Goal: Task Accomplishment & Management: Manage account settings

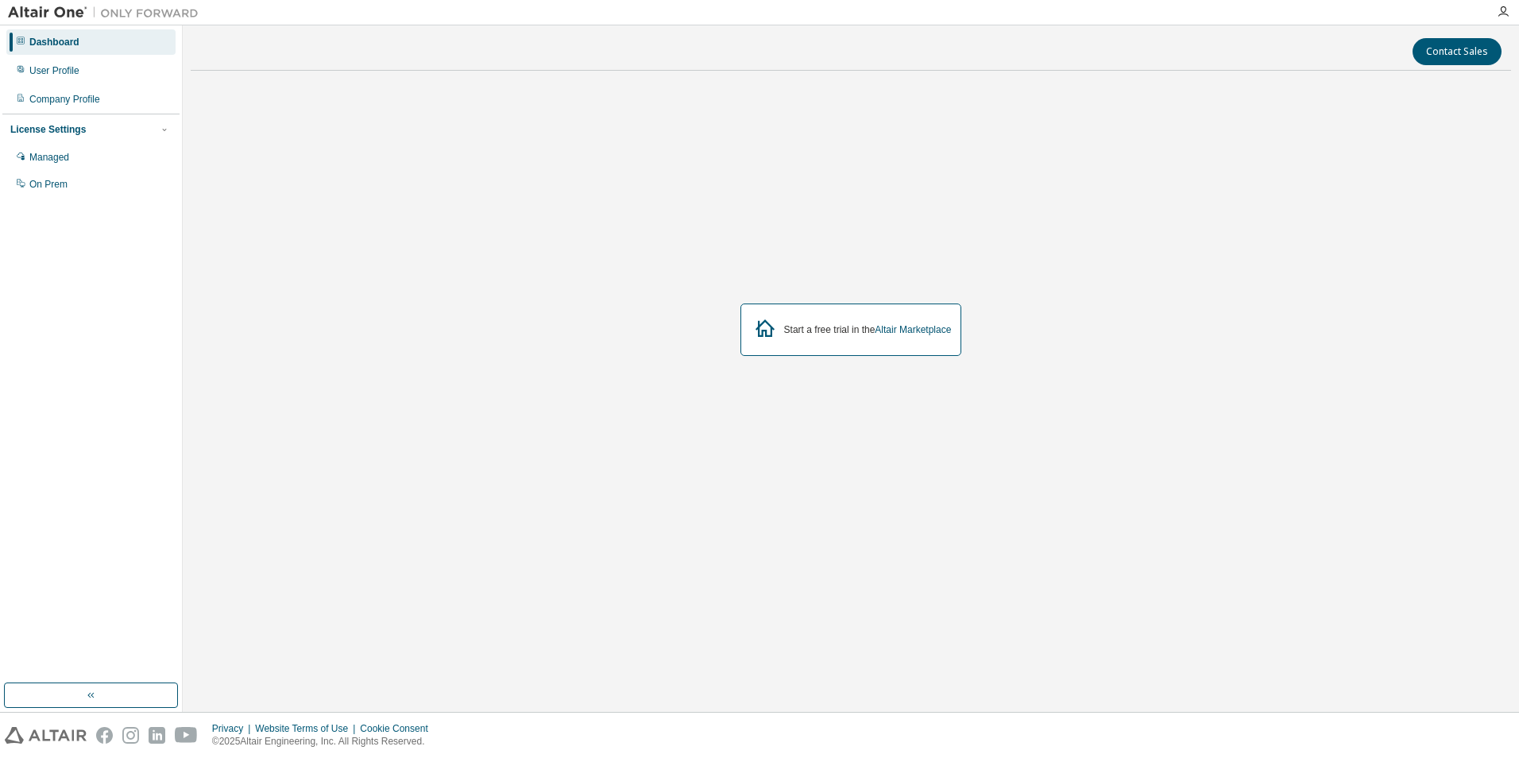
click at [37, 10] on img at bounding box center [107, 13] width 199 height 16
click at [641, 156] on div "Start a free trial in the Altair Marketplace" at bounding box center [851, 329] width 1320 height 492
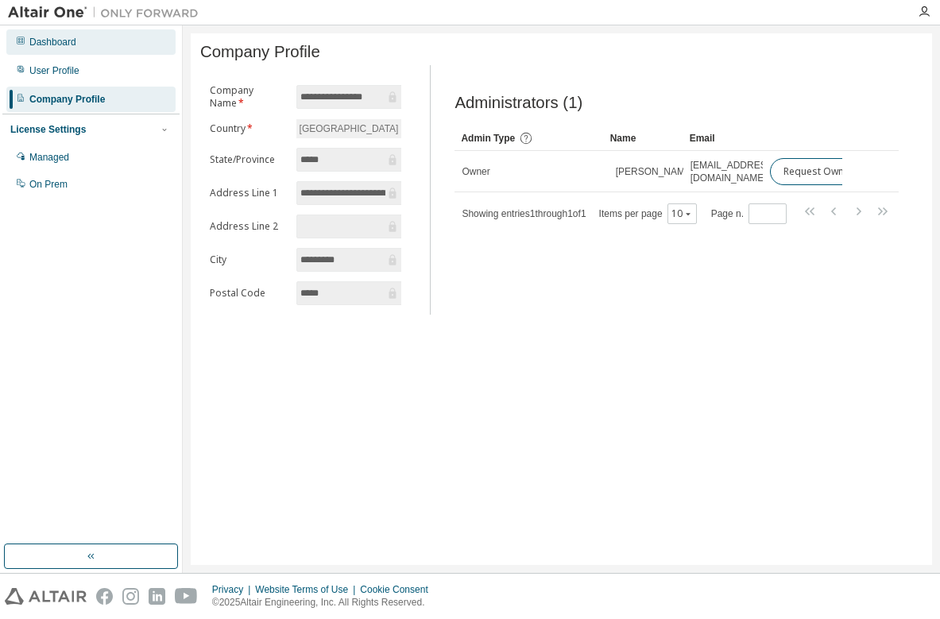
click at [79, 45] on div "Dashboard" at bounding box center [90, 41] width 169 height 25
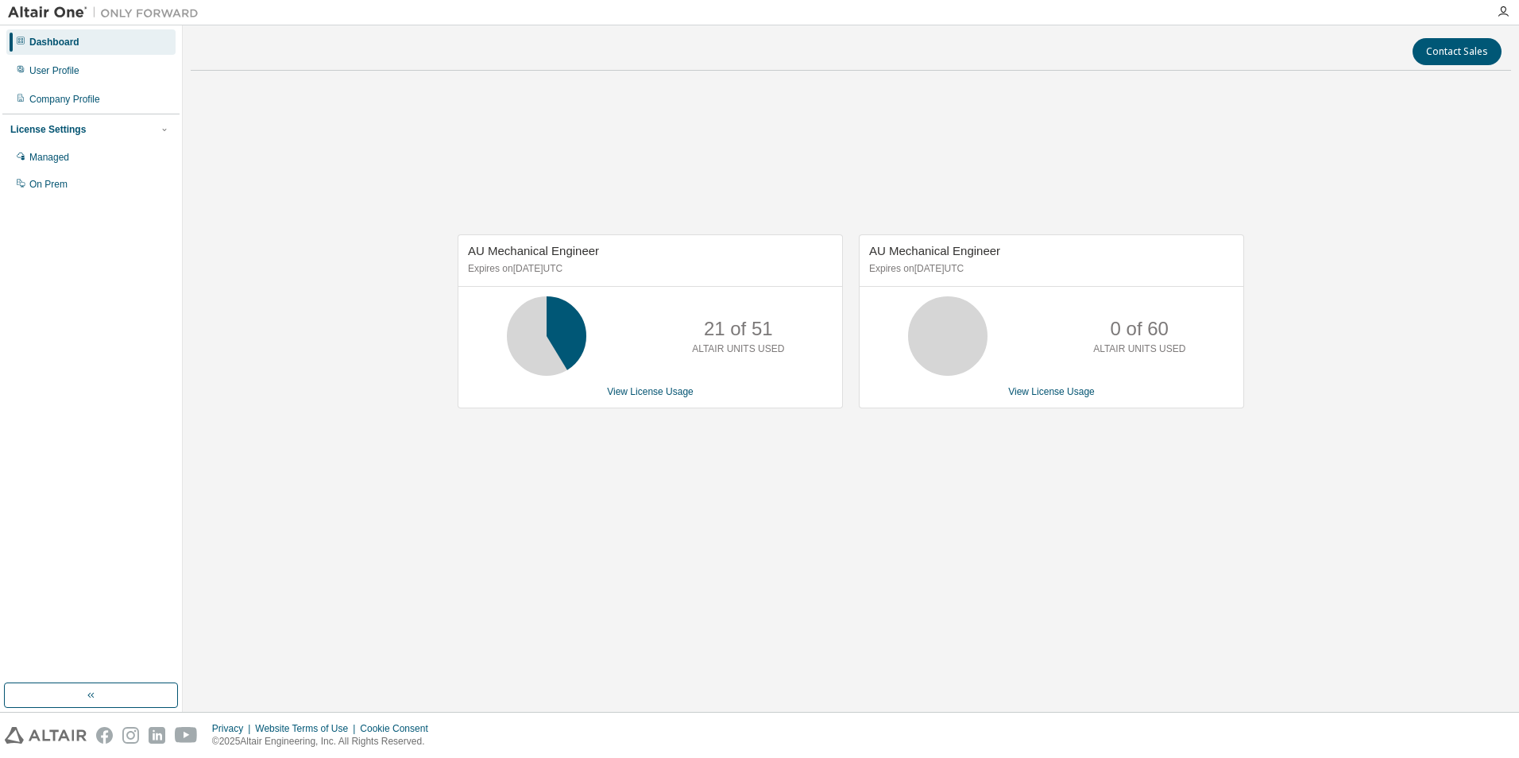
click at [51, 48] on div "Dashboard" at bounding box center [90, 41] width 169 height 25
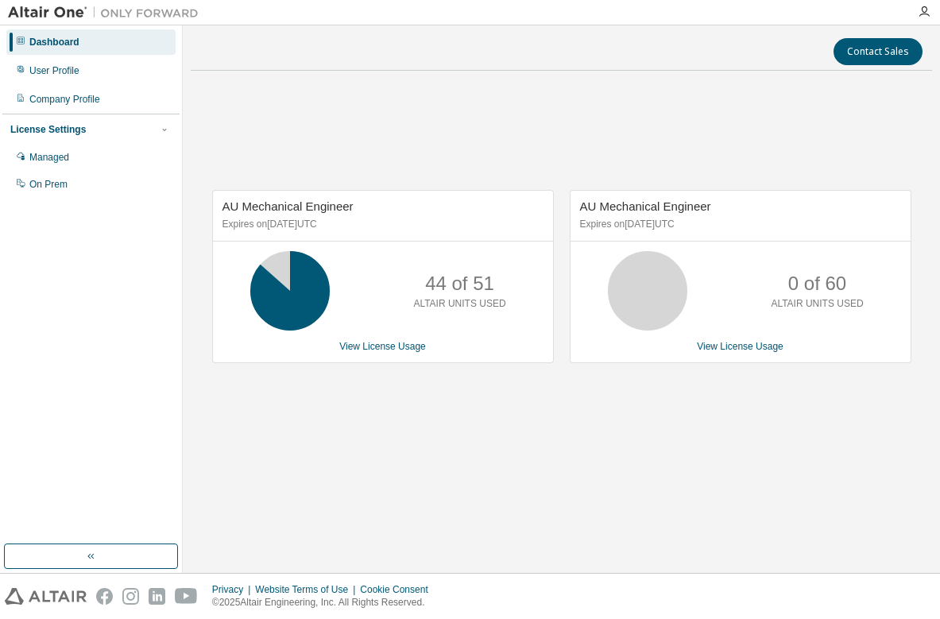
click at [63, 10] on img at bounding box center [107, 13] width 199 height 16
click at [62, 12] on img at bounding box center [107, 13] width 199 height 16
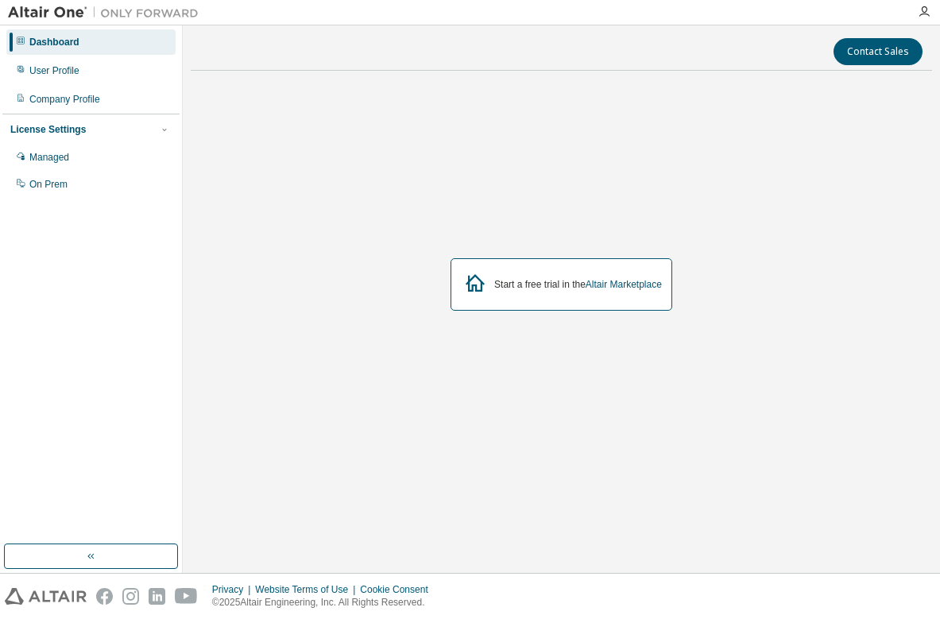
click at [528, 335] on div "Start a free trial in the Altair Marketplace" at bounding box center [561, 284] width 741 height 402
drag, startPoint x: 621, startPoint y: 289, endPoint x: 695, endPoint y: 315, distance: 78.4
click at [621, 289] on link "Altair Marketplace" at bounding box center [623, 284] width 76 height 11
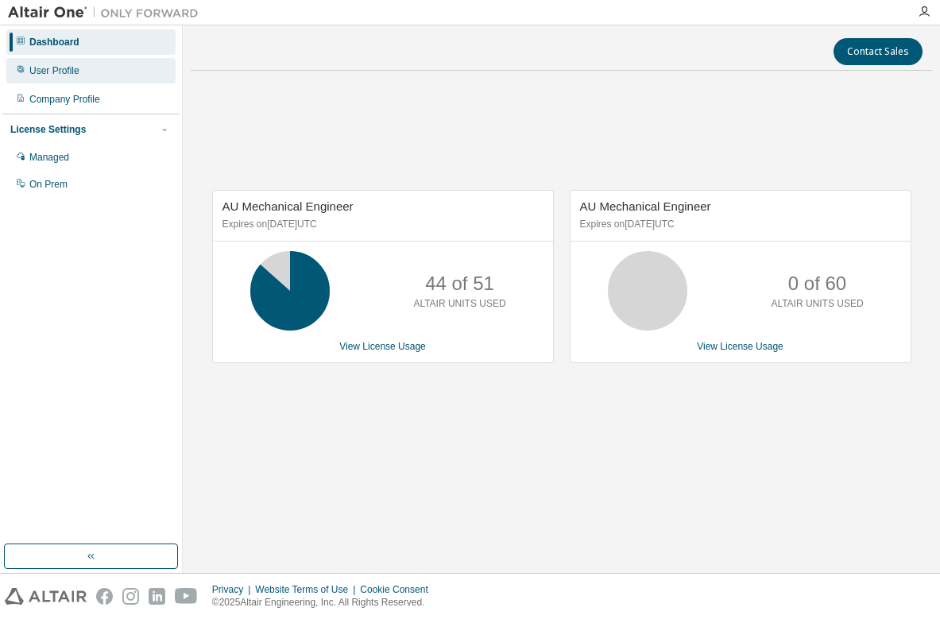
click at [47, 75] on div "User Profile" at bounding box center [54, 70] width 50 height 13
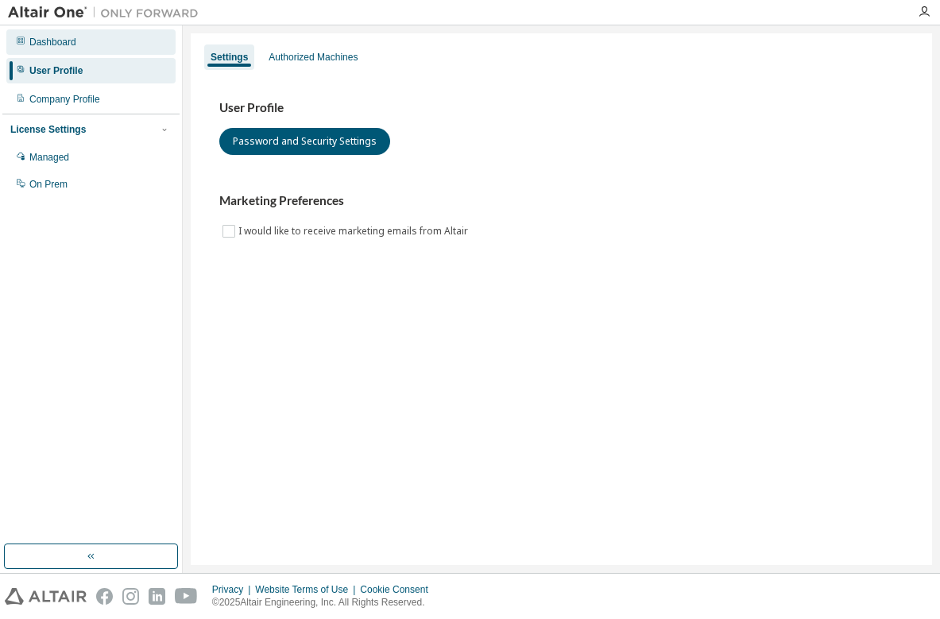
click at [70, 41] on div "Dashboard" at bounding box center [52, 42] width 47 height 13
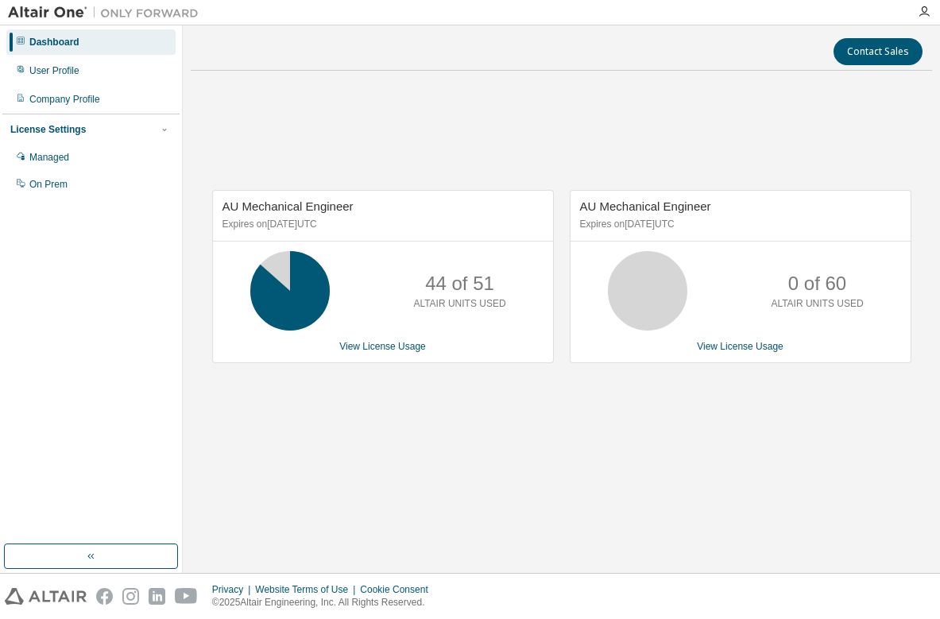
click at [41, 9] on img at bounding box center [107, 13] width 199 height 16
click at [129, 17] on img at bounding box center [107, 13] width 199 height 16
click at [98, 546] on button "button" at bounding box center [91, 555] width 174 height 25
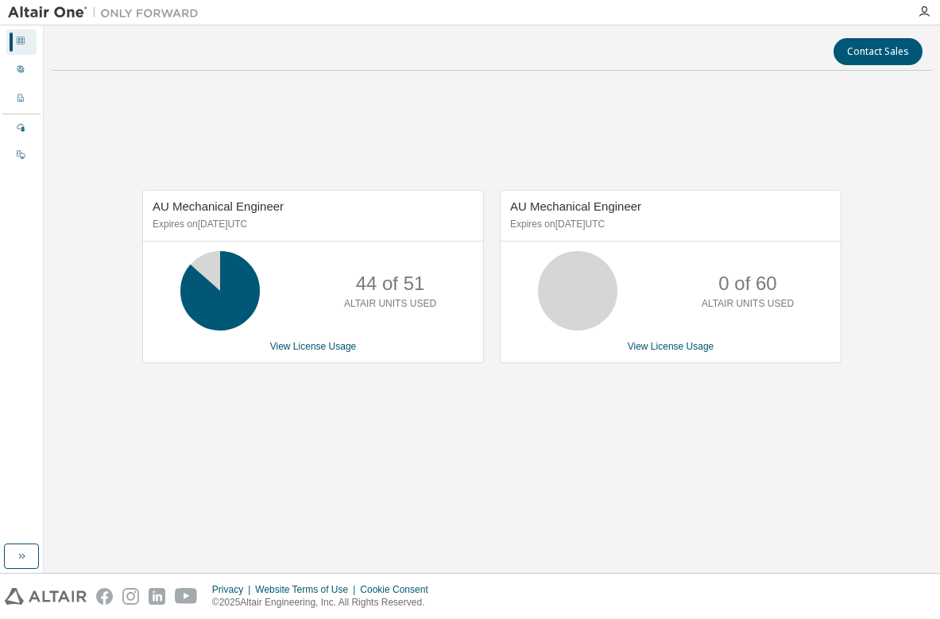
click at [22, 40] on icon at bounding box center [21, 41] width 10 height 10
click at [21, 68] on icon at bounding box center [21, 69] width 10 height 10
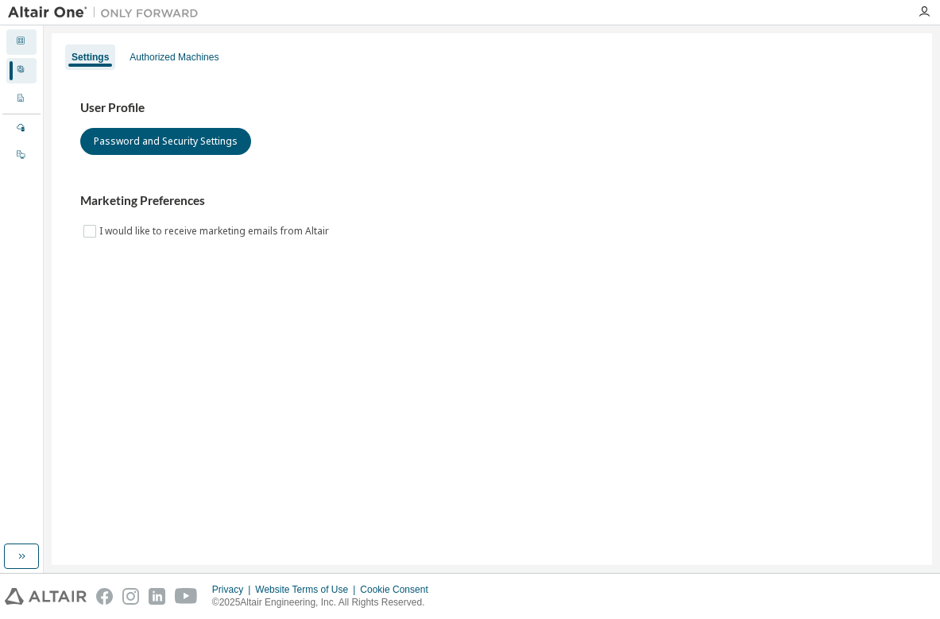
click at [27, 44] on div "Dashboard" at bounding box center [21, 41] width 30 height 25
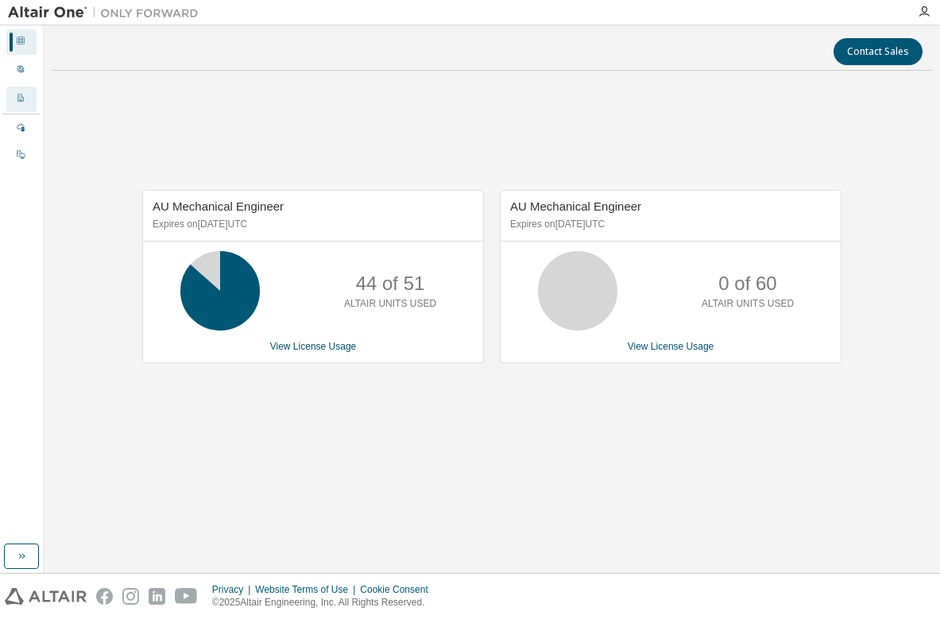
drag, startPoint x: 29, startPoint y: 98, endPoint x: 30, endPoint y: 110, distance: 11.1
click at [29, 98] on div "Company Profile" at bounding box center [21, 99] width 30 height 25
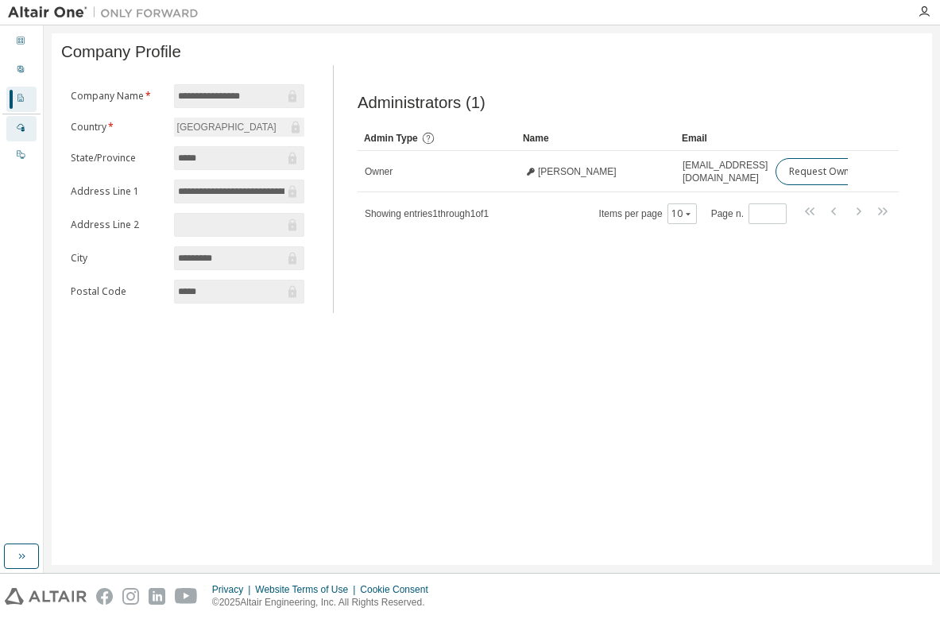
click at [30, 125] on div "Managed" at bounding box center [21, 128] width 30 height 25
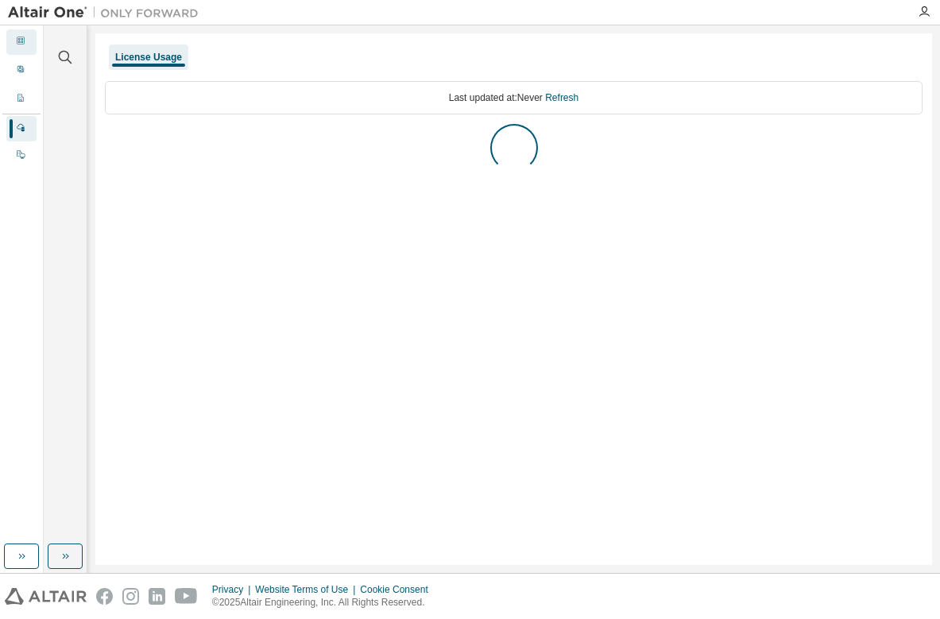
click at [24, 48] on div at bounding box center [21, 42] width 10 height 13
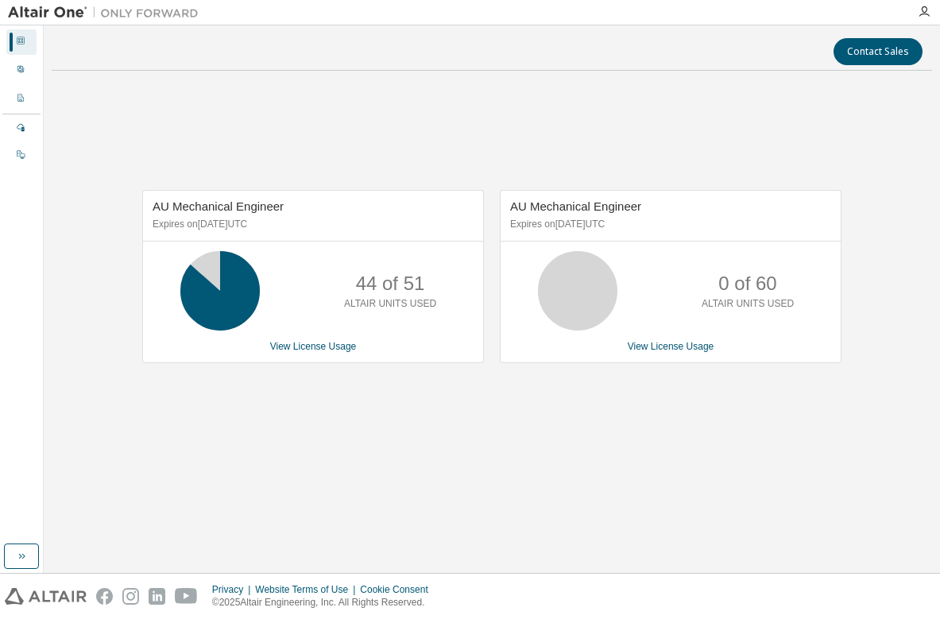
click at [67, 101] on div "AU Mechanical Engineer Expires on April 16, 2026 UTC 44 of 51 ALTAIR UNITS USED…" at bounding box center [492, 284] width 880 height 402
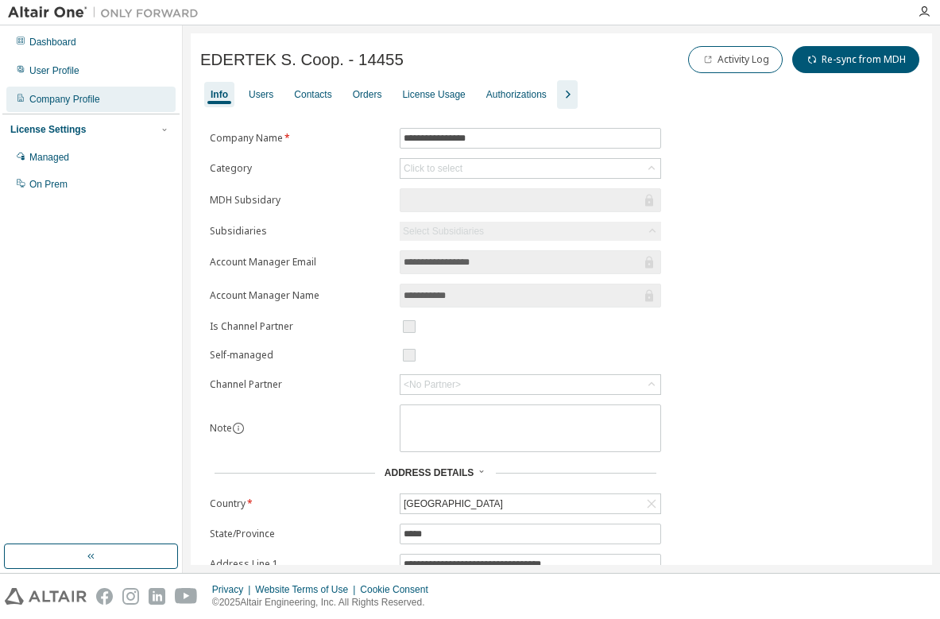
drag, startPoint x: 89, startPoint y: 98, endPoint x: 102, endPoint y: 101, distance: 12.9
click at [89, 98] on div "Company Profile" at bounding box center [64, 99] width 71 height 13
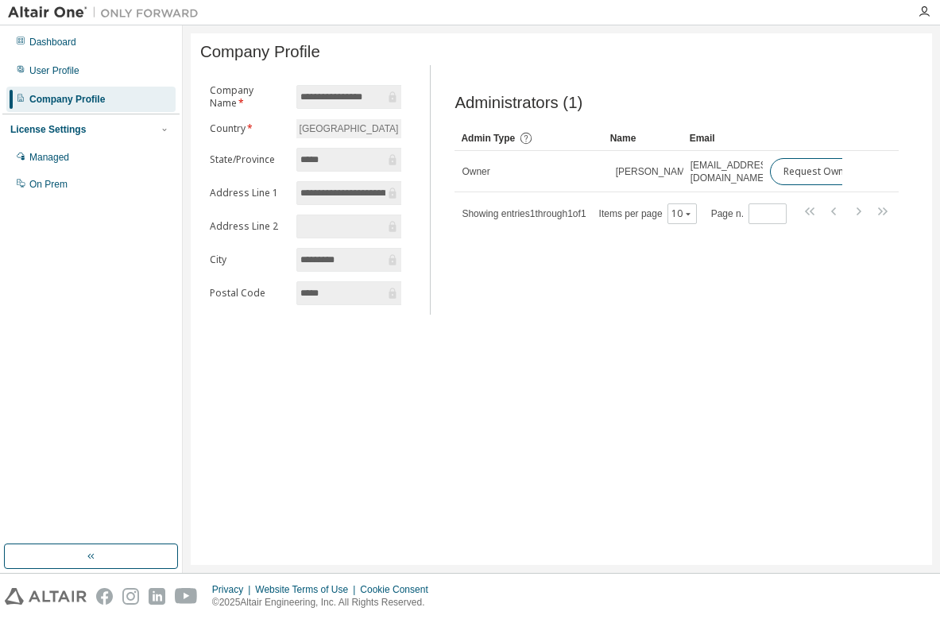
click at [296, 120] on form "**********" at bounding box center [305, 194] width 191 height 221
click at [52, 74] on div "User Profile" at bounding box center [54, 70] width 50 height 13
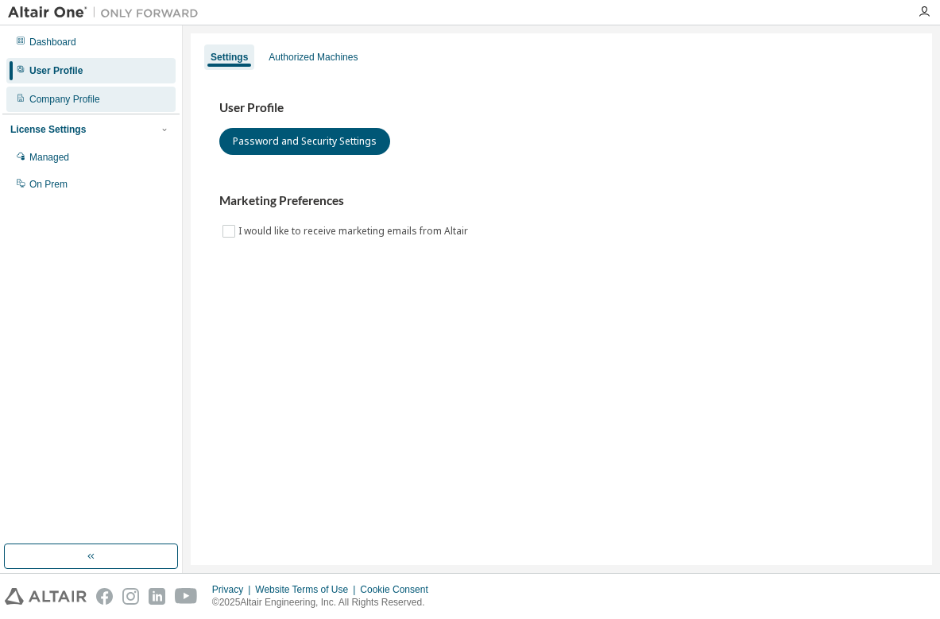
click at [106, 101] on div "Company Profile" at bounding box center [90, 99] width 169 height 25
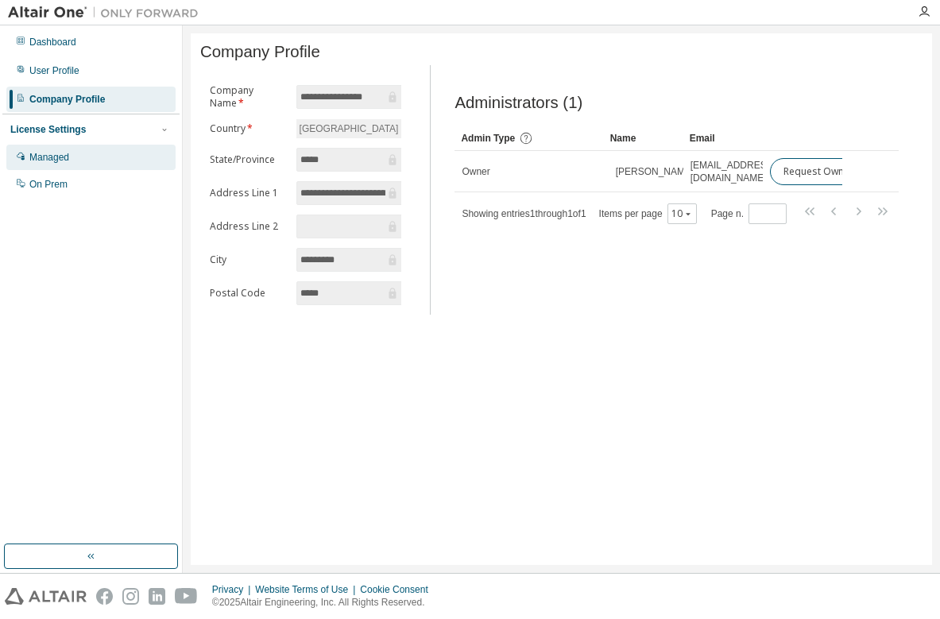
click at [119, 163] on div "Managed" at bounding box center [90, 157] width 169 height 25
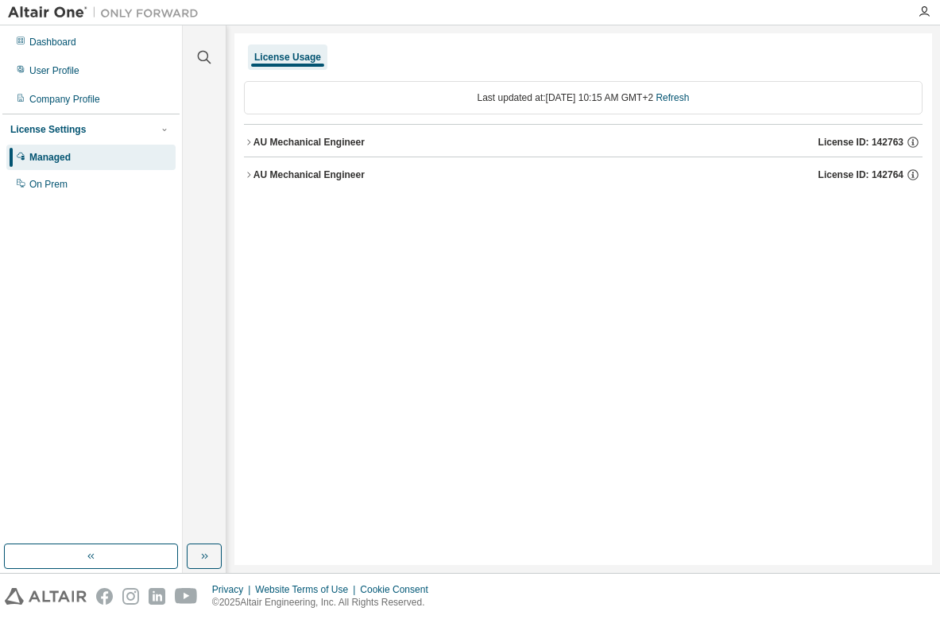
click at [252, 144] on icon "button" at bounding box center [249, 142] width 10 height 10
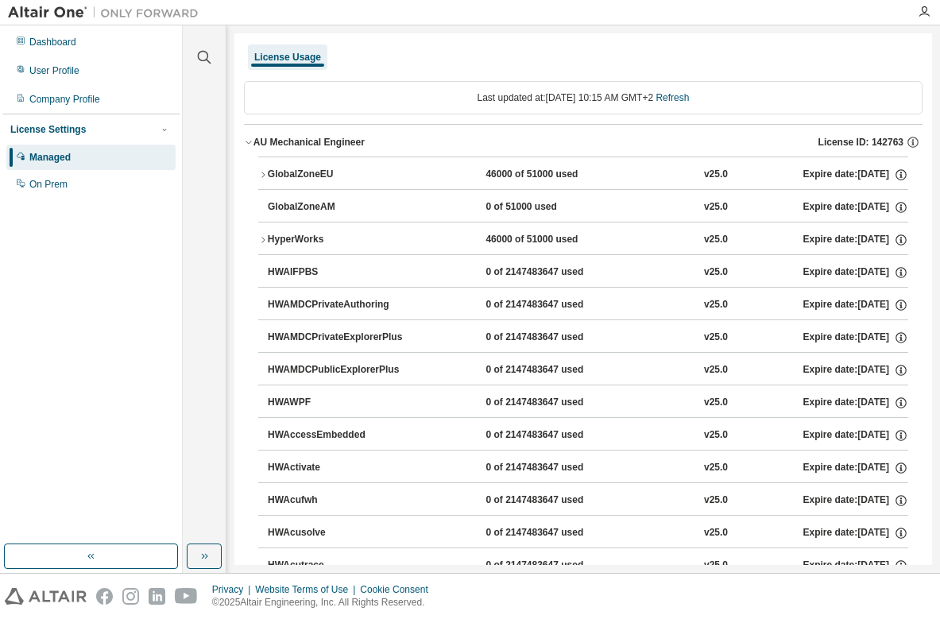
click at [245, 145] on icon "button" at bounding box center [249, 142] width 10 height 10
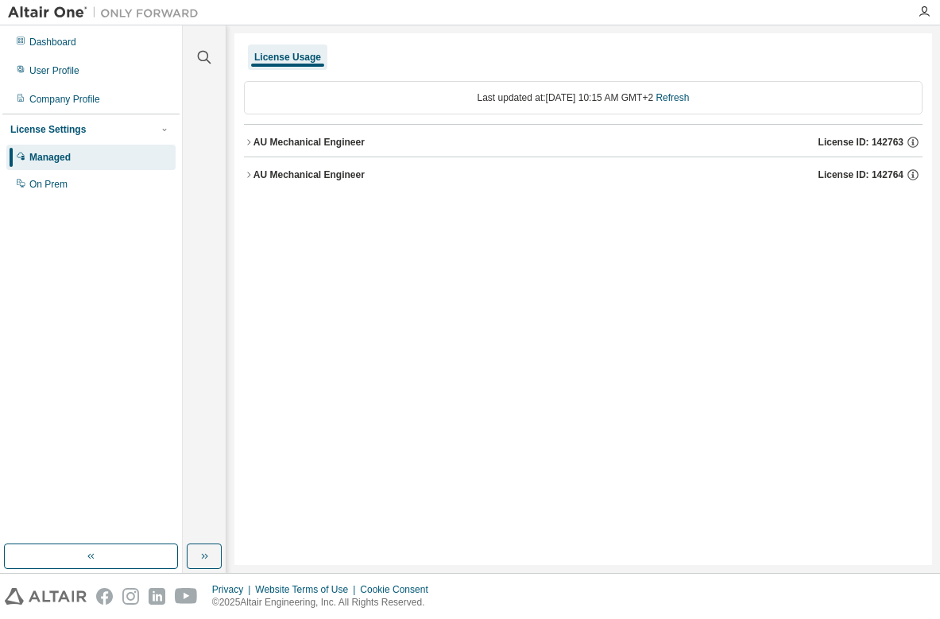
click at [251, 172] on icon "button" at bounding box center [249, 175] width 10 height 10
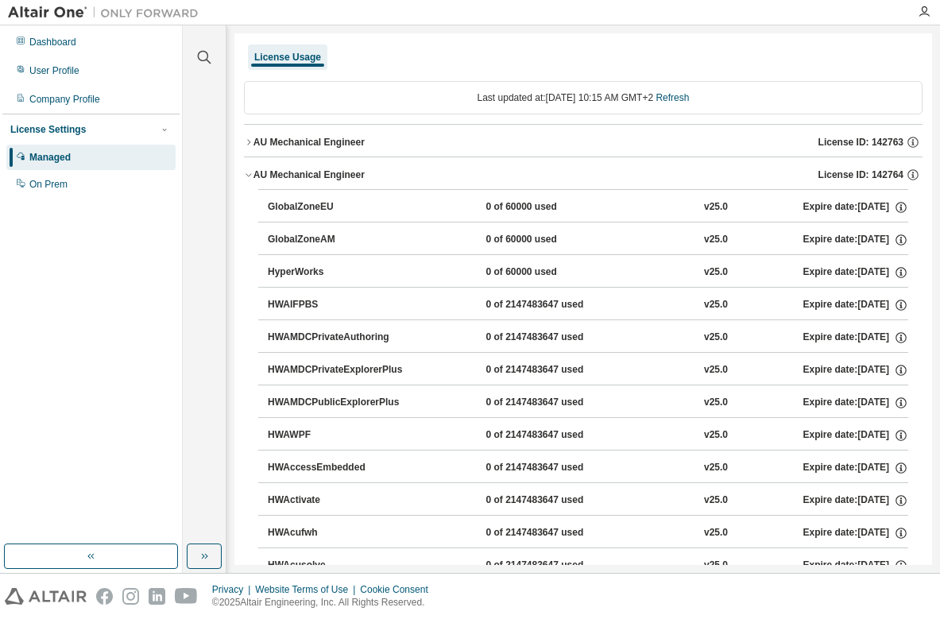
click at [251, 172] on icon "button" at bounding box center [249, 175] width 10 height 10
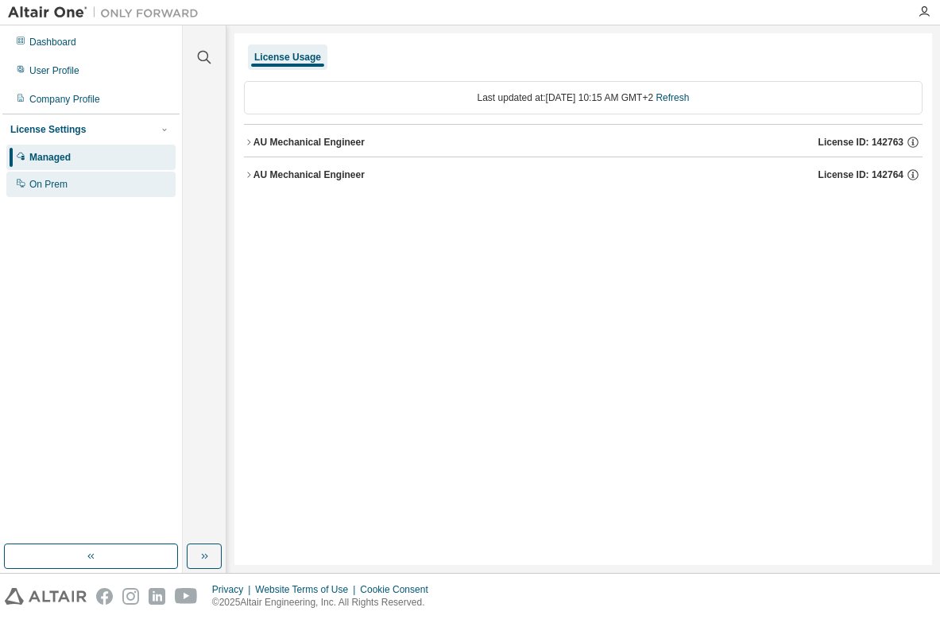
click at [84, 182] on div "On Prem" at bounding box center [90, 184] width 169 height 25
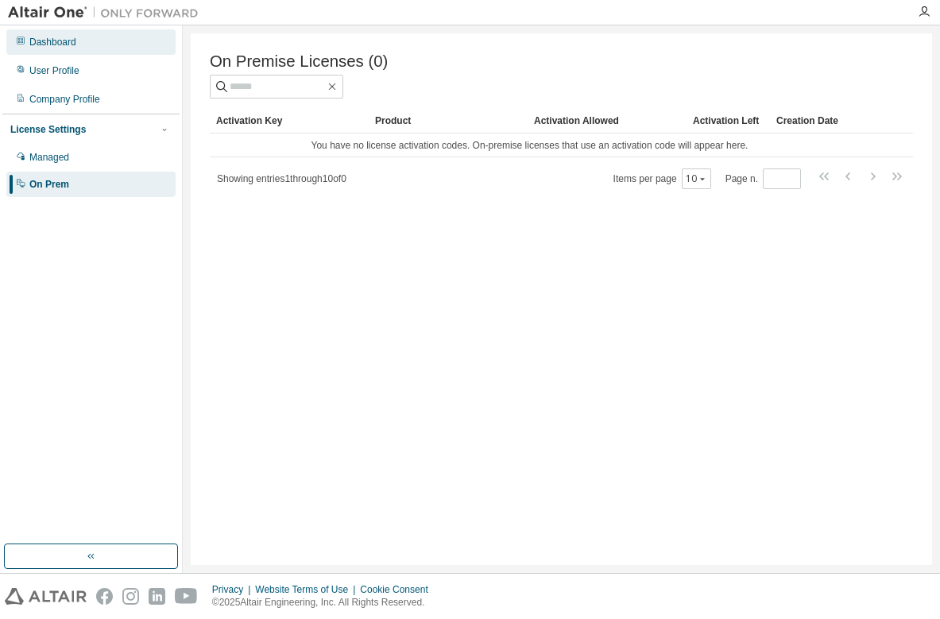
click at [75, 47] on div "Dashboard" at bounding box center [52, 42] width 47 height 13
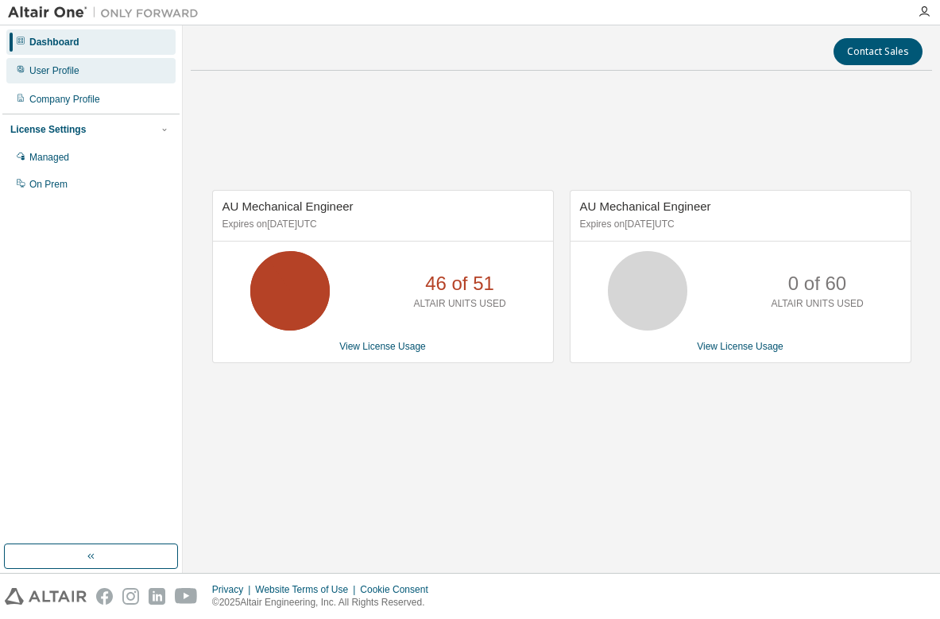
click at [85, 71] on div "User Profile" at bounding box center [90, 70] width 169 height 25
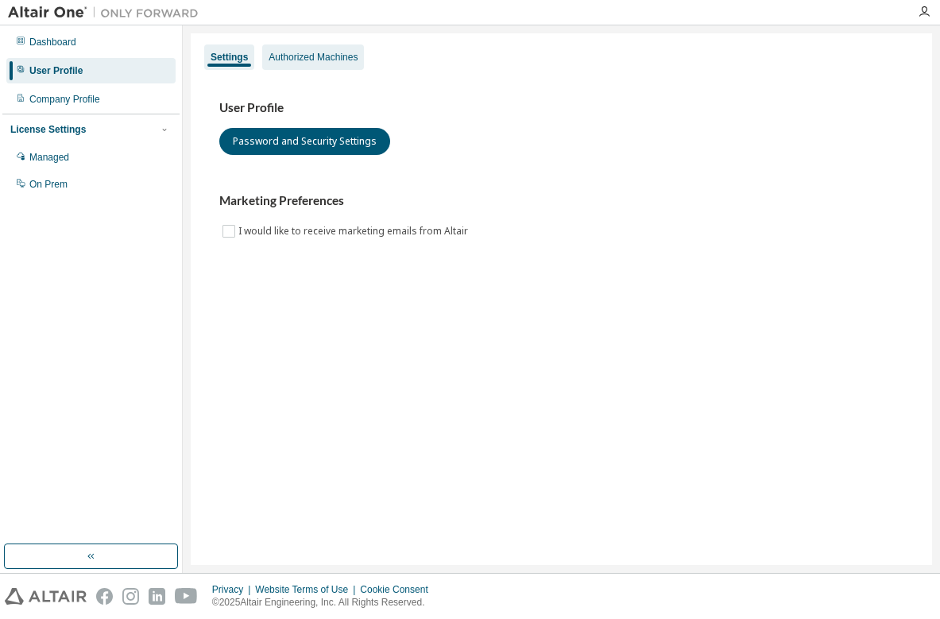
click at [279, 60] on div "Authorized Machines" at bounding box center [312, 57] width 89 height 13
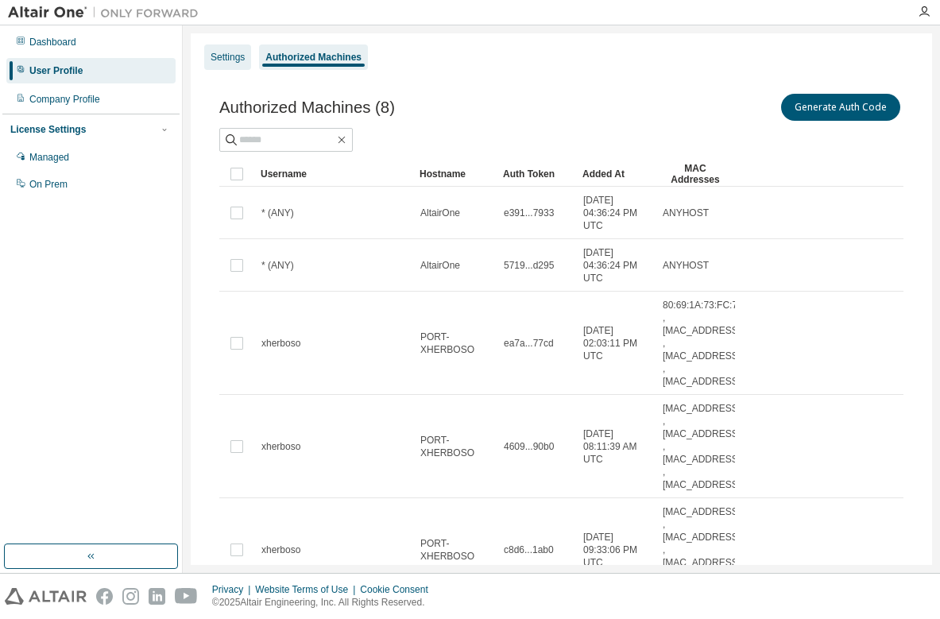
click at [229, 60] on div "Settings" at bounding box center [227, 57] width 34 height 13
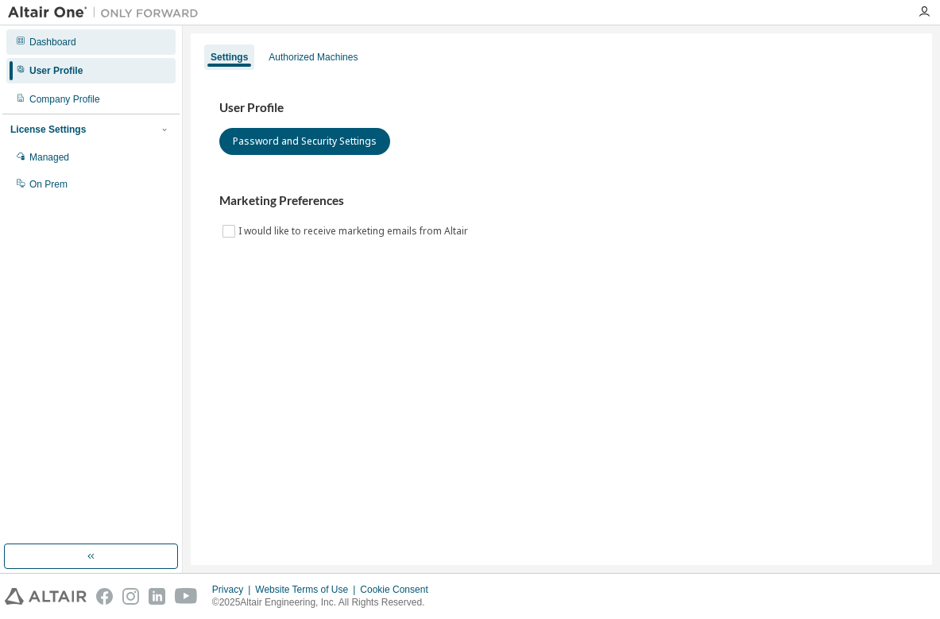
click at [41, 43] on div "Dashboard" at bounding box center [52, 42] width 47 height 13
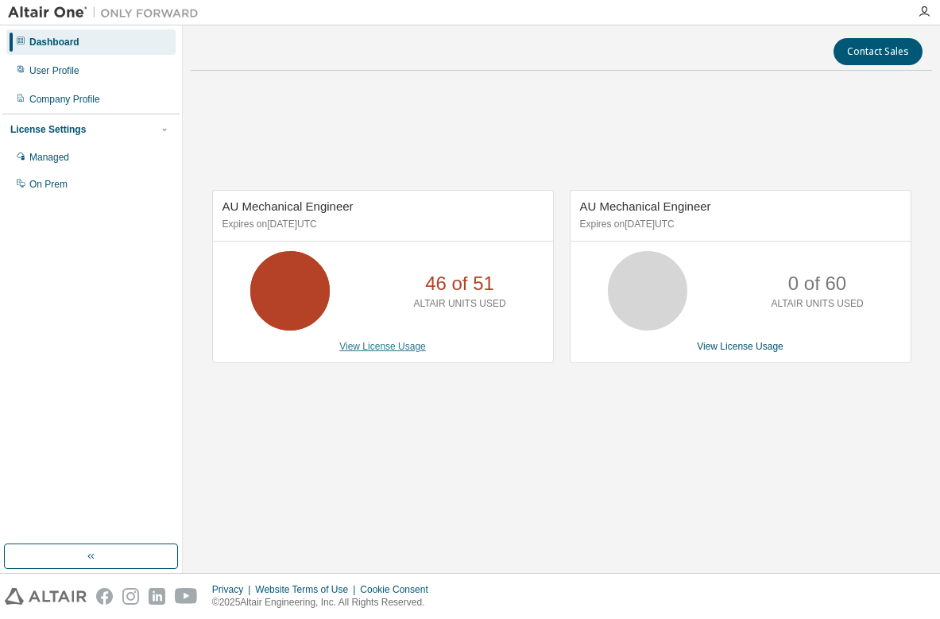
click at [391, 348] on link "View License Usage" at bounding box center [382, 346] width 87 height 11
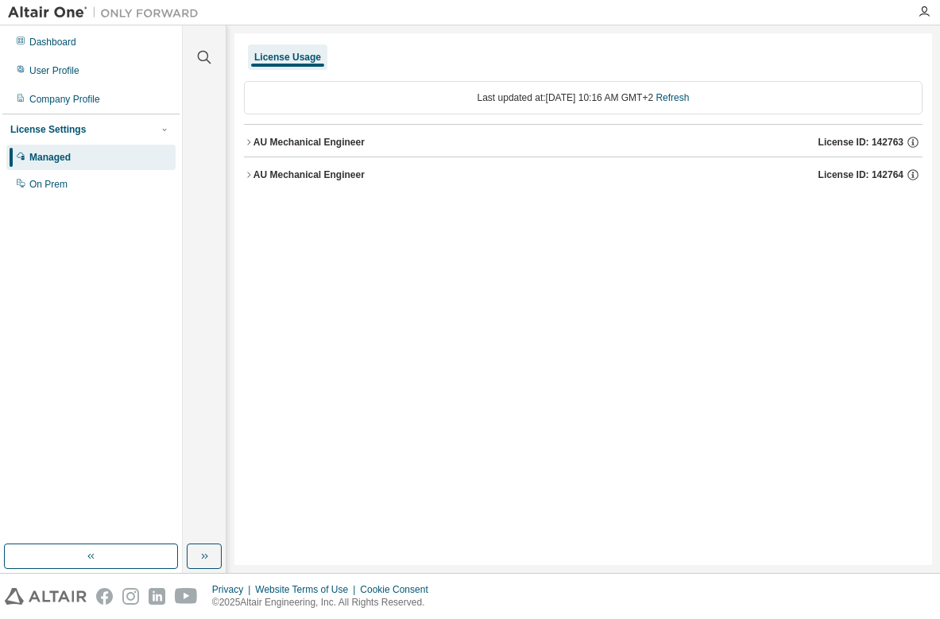
click at [244, 144] on icon "button" at bounding box center [249, 142] width 10 height 10
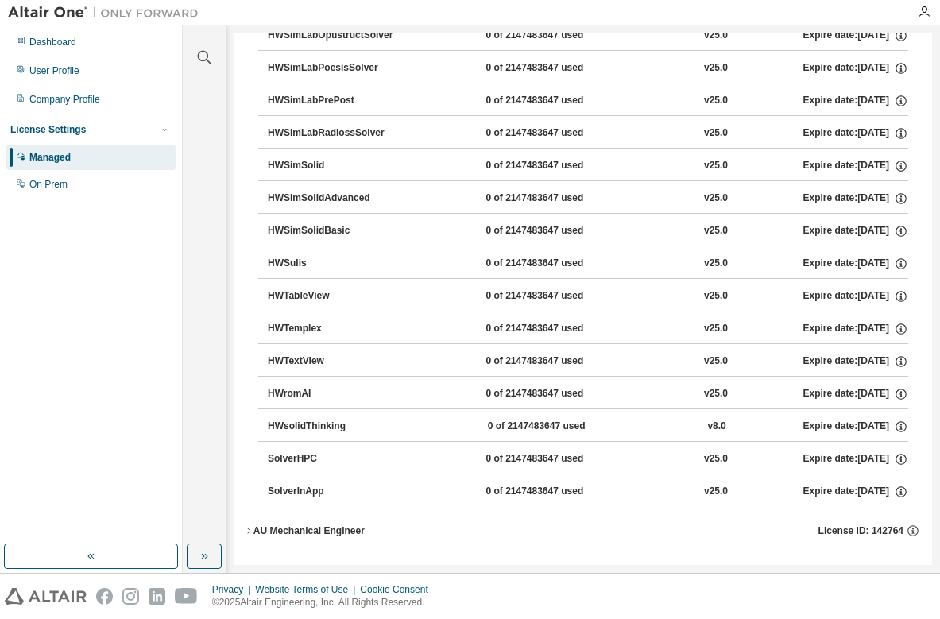
scroll to position [6980, 0]
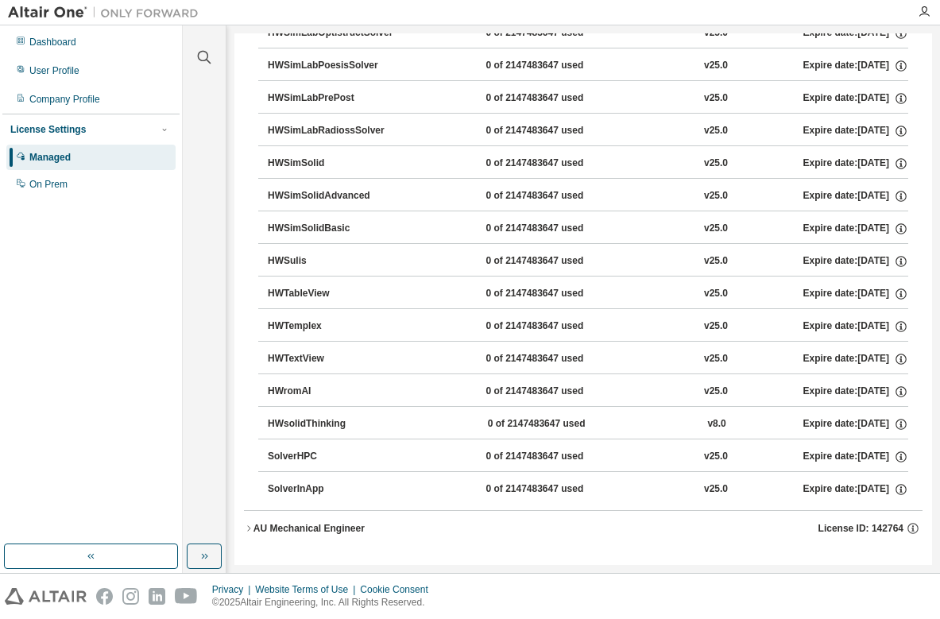
click at [246, 527] on icon "button" at bounding box center [249, 528] width 10 height 10
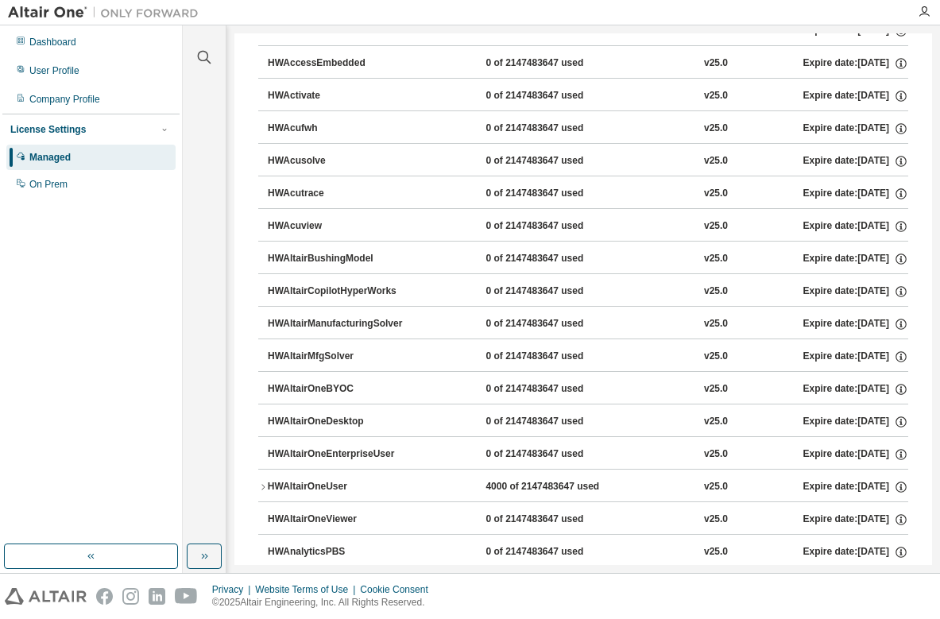
scroll to position [0, 0]
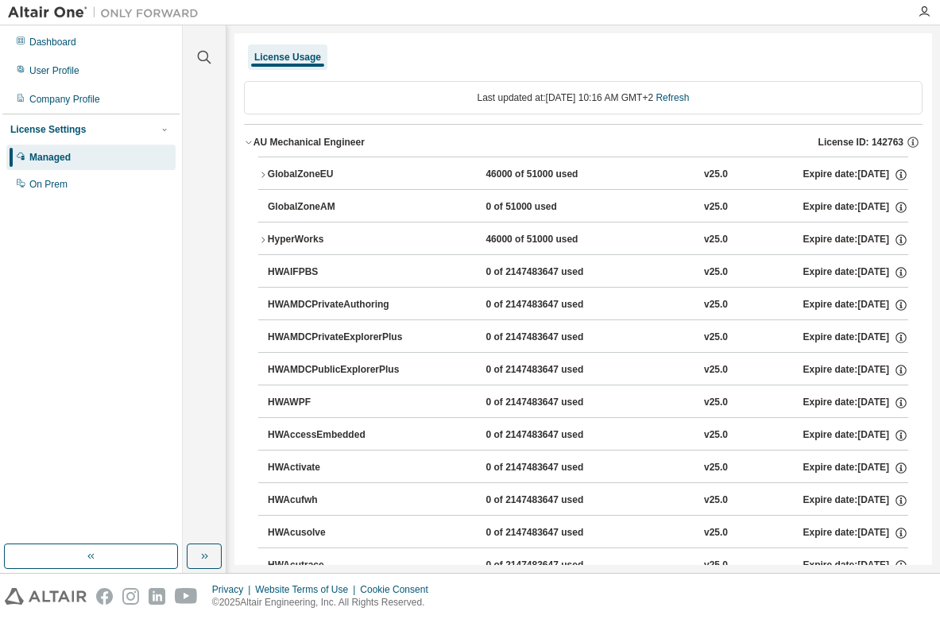
click at [261, 176] on icon "button" at bounding box center [263, 175] width 10 height 10
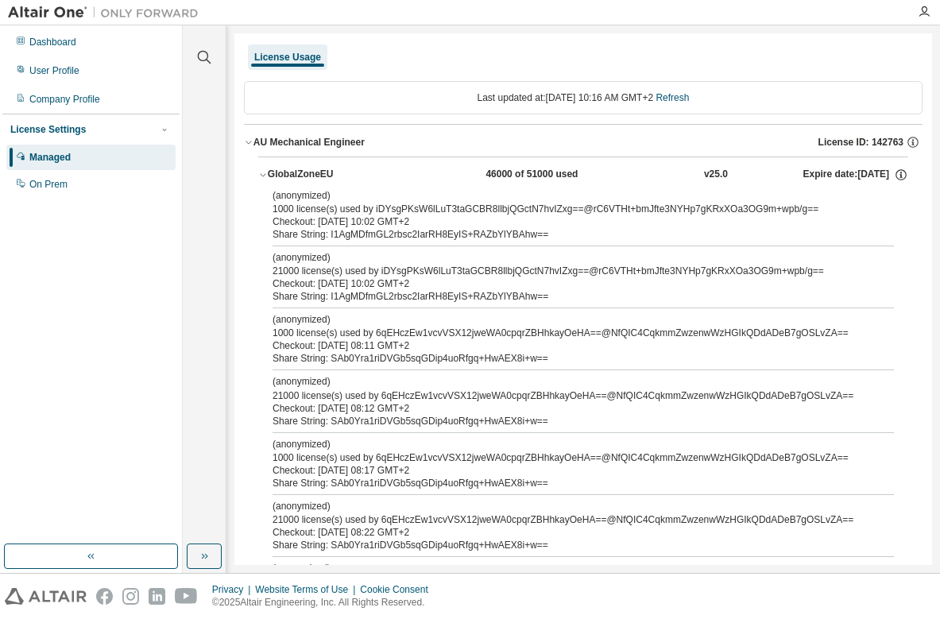
click at [261, 176] on icon "button" at bounding box center [263, 175] width 10 height 10
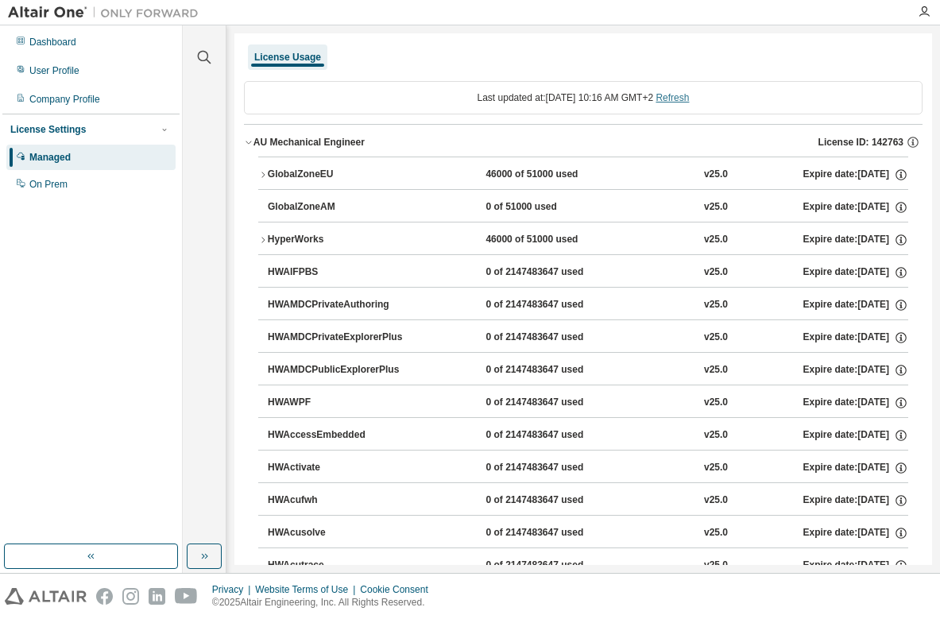
click at [689, 101] on link "Refresh" at bounding box center [671, 97] width 33 height 11
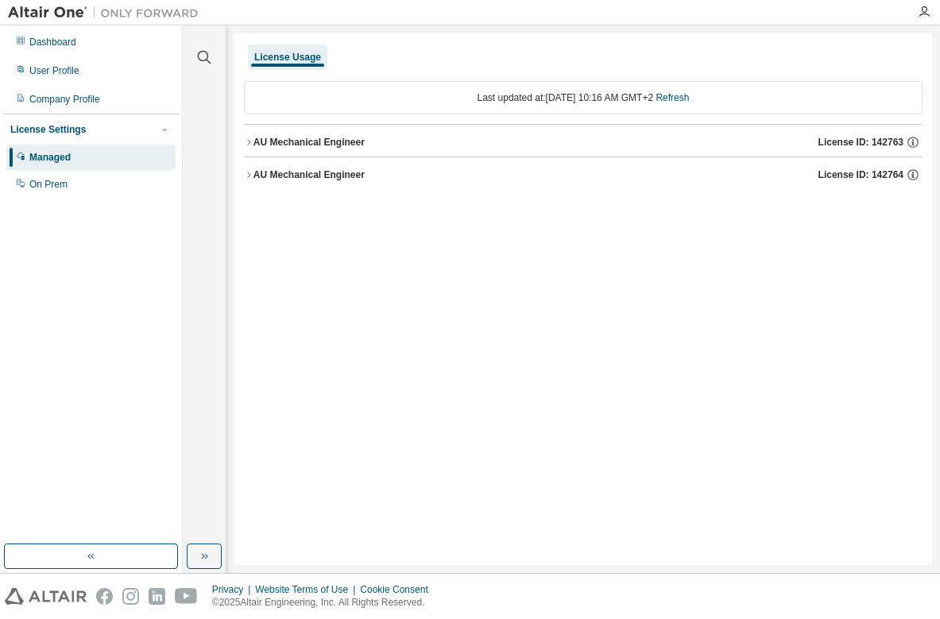
click at [249, 169] on button "AU Mechanical Engineer License ID: 142764" at bounding box center [583, 174] width 678 height 35
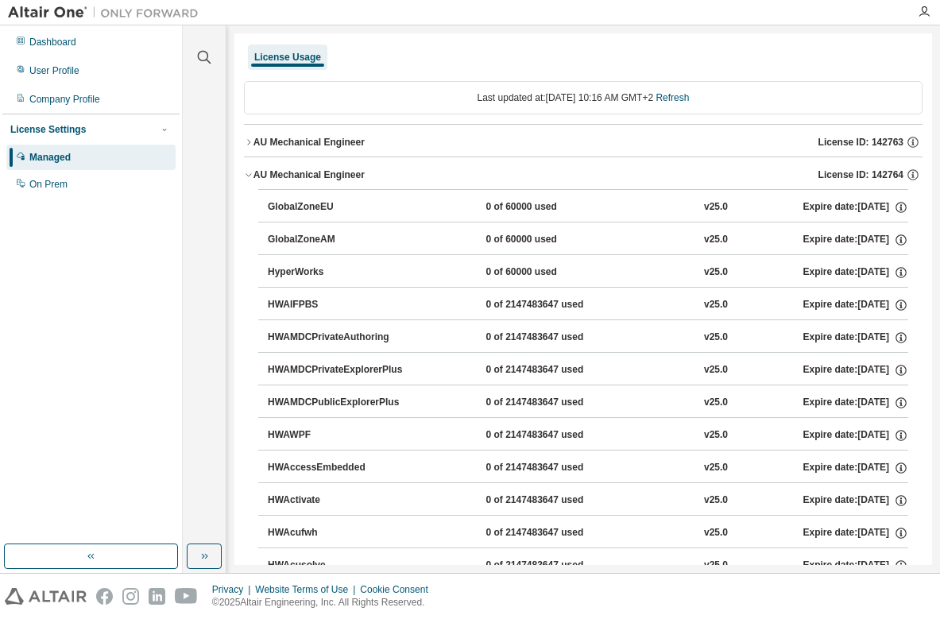
click at [249, 169] on button "AU Mechanical Engineer License ID: 142764" at bounding box center [583, 174] width 678 height 35
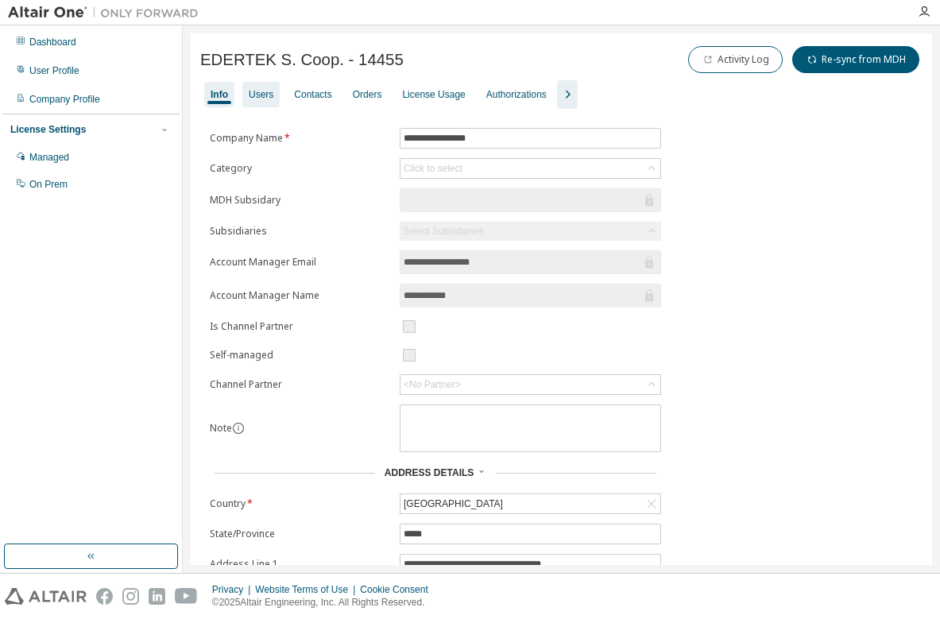
click at [271, 92] on div "Users" at bounding box center [261, 94] width 25 height 13
click at [566, 95] on icon "button" at bounding box center [568, 95] width 5 height 8
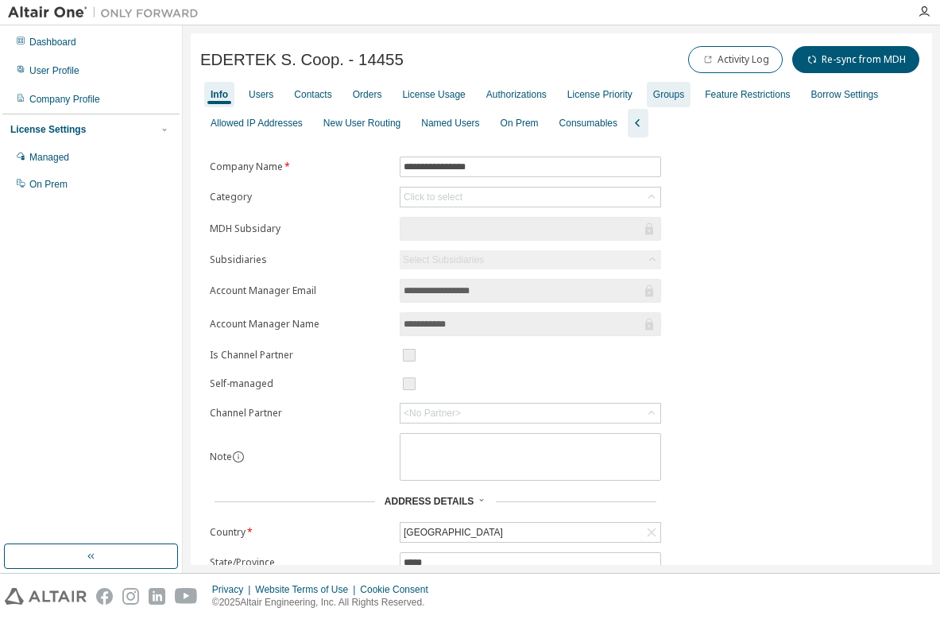
click at [678, 98] on div "Groups" at bounding box center [669, 94] width 44 height 25
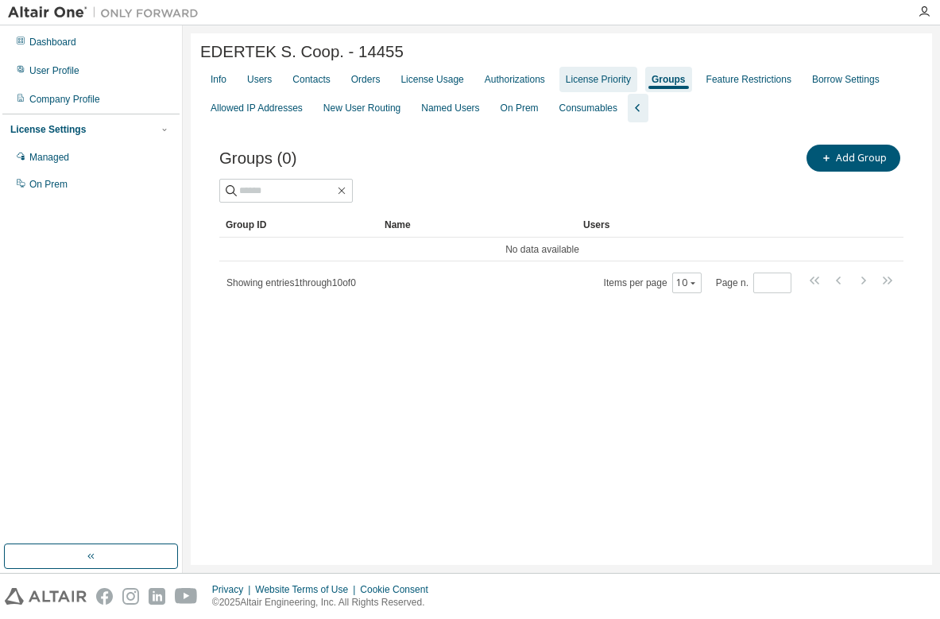
click at [594, 86] on div "License Priority" at bounding box center [598, 79] width 65 height 13
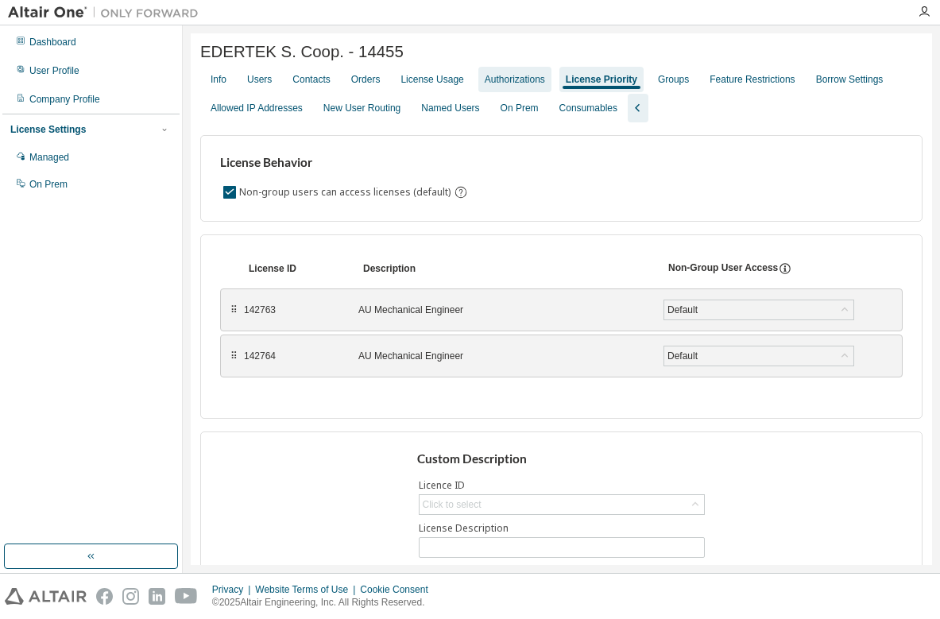
click at [522, 84] on div "Authorizations" at bounding box center [515, 79] width 60 height 13
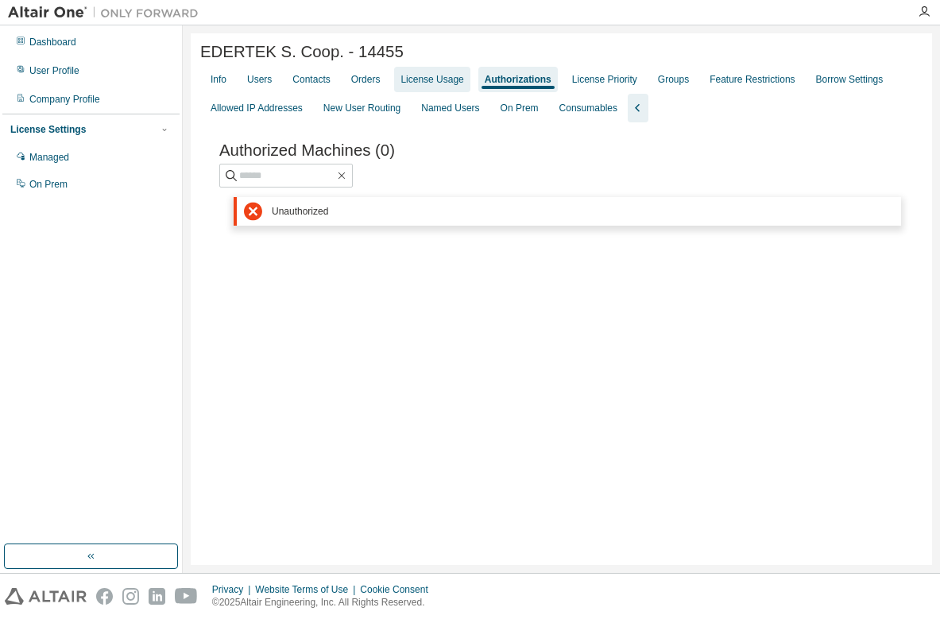
click at [452, 83] on div "License Usage" at bounding box center [431, 79] width 63 height 13
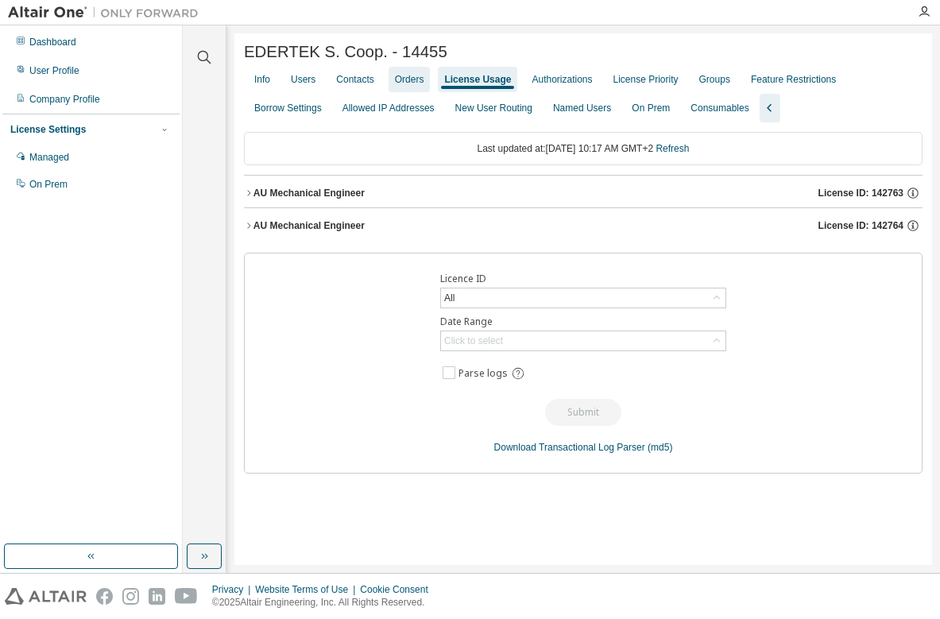
click at [408, 86] on div "Orders" at bounding box center [409, 79] width 29 height 13
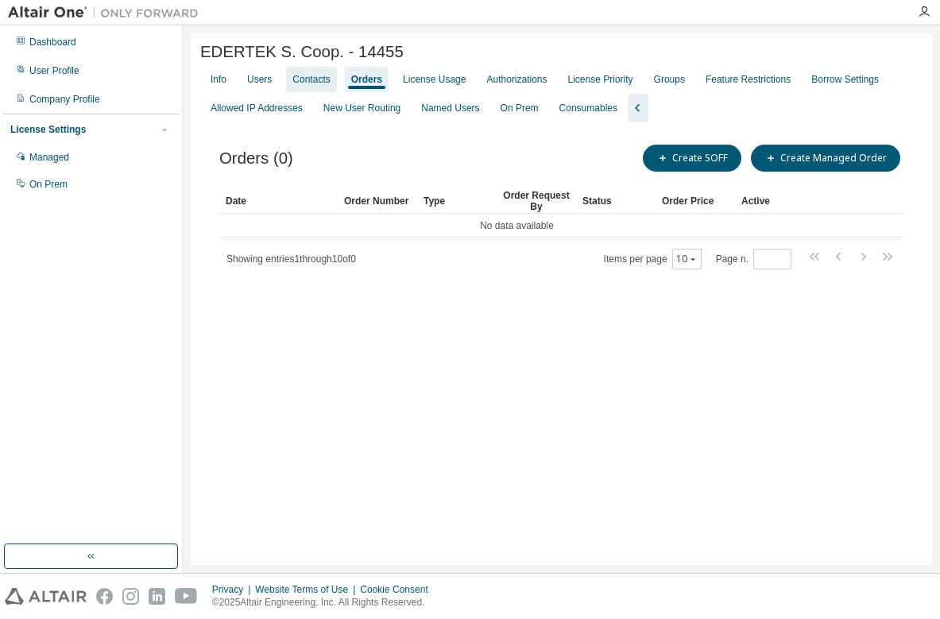
click at [311, 86] on div "Contacts" at bounding box center [310, 79] width 37 height 13
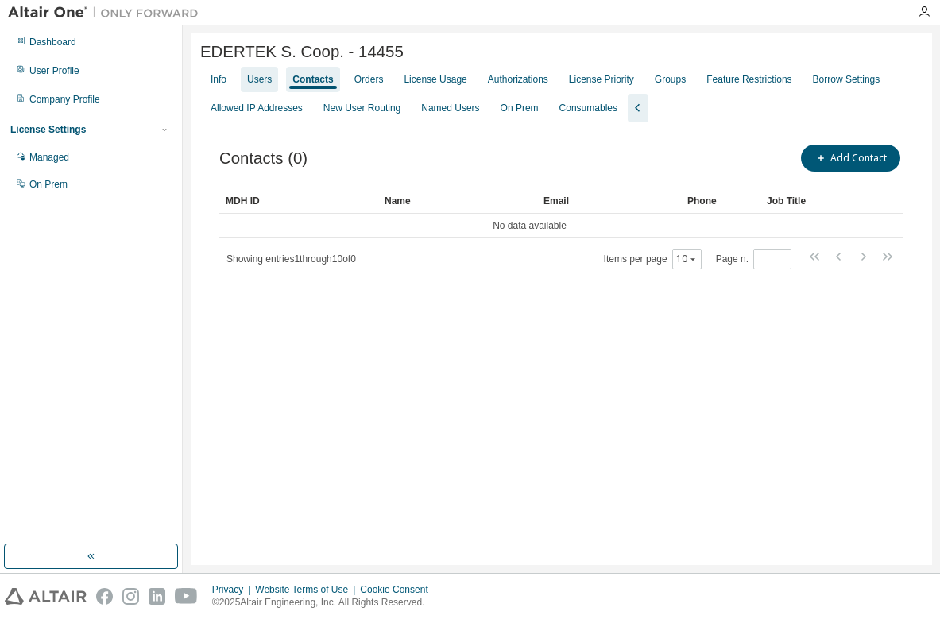
click at [264, 82] on div "Users" at bounding box center [259, 79] width 25 height 13
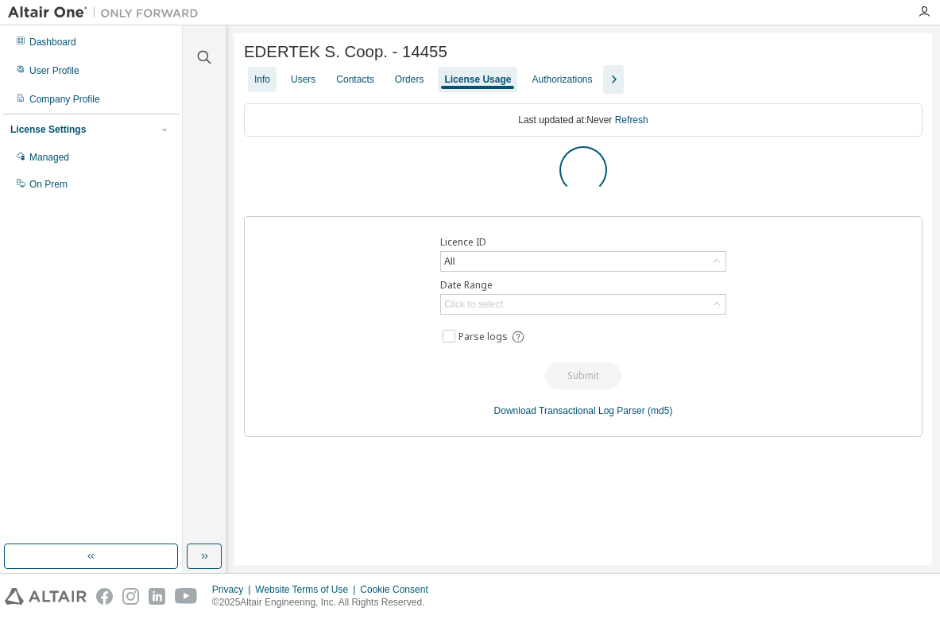
click at [268, 81] on div "Info" at bounding box center [262, 79] width 16 height 13
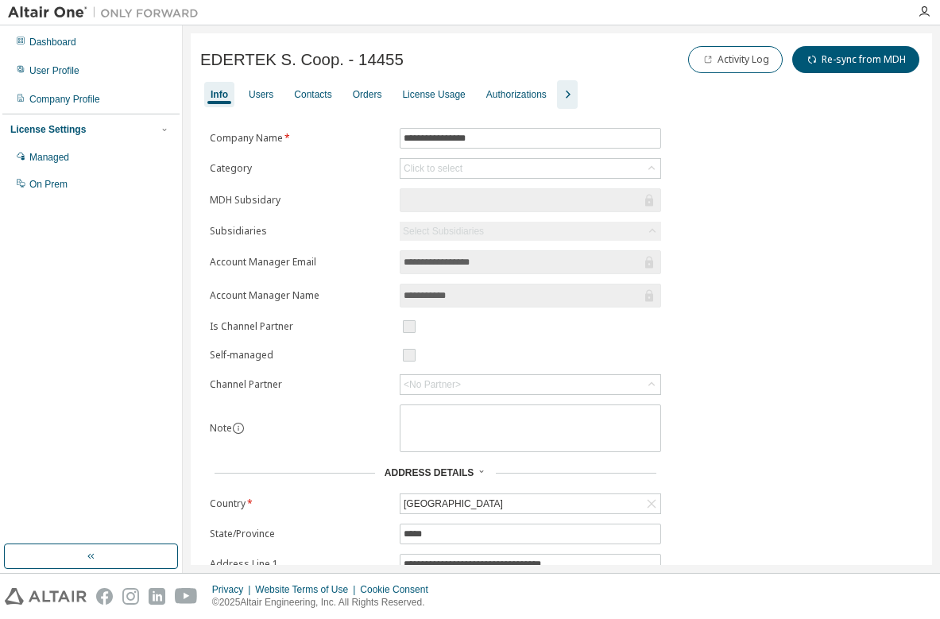
click at [562, 97] on icon "button" at bounding box center [567, 94] width 19 height 19
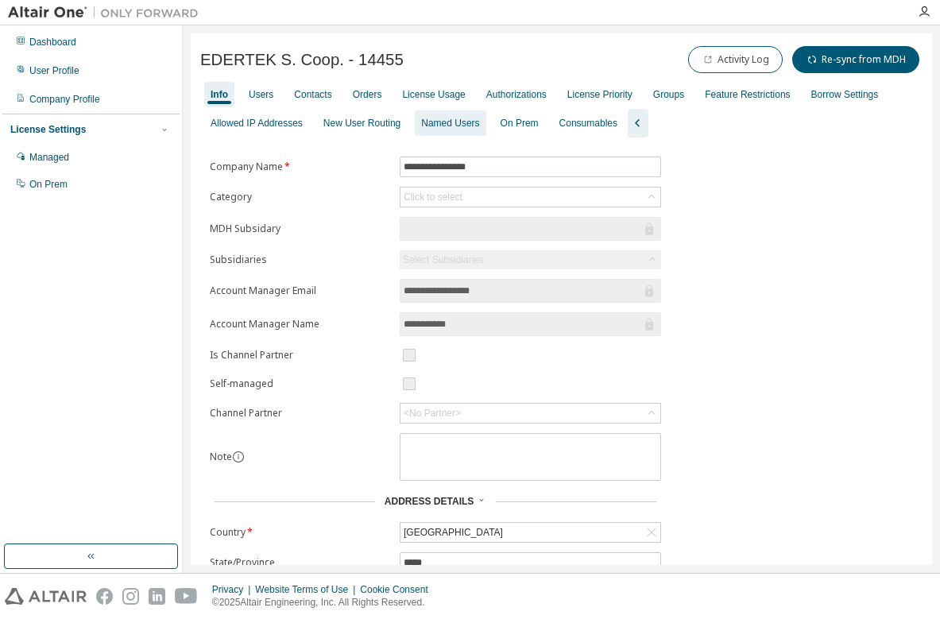
click at [452, 129] on div "Named Users" at bounding box center [450, 123] width 58 height 13
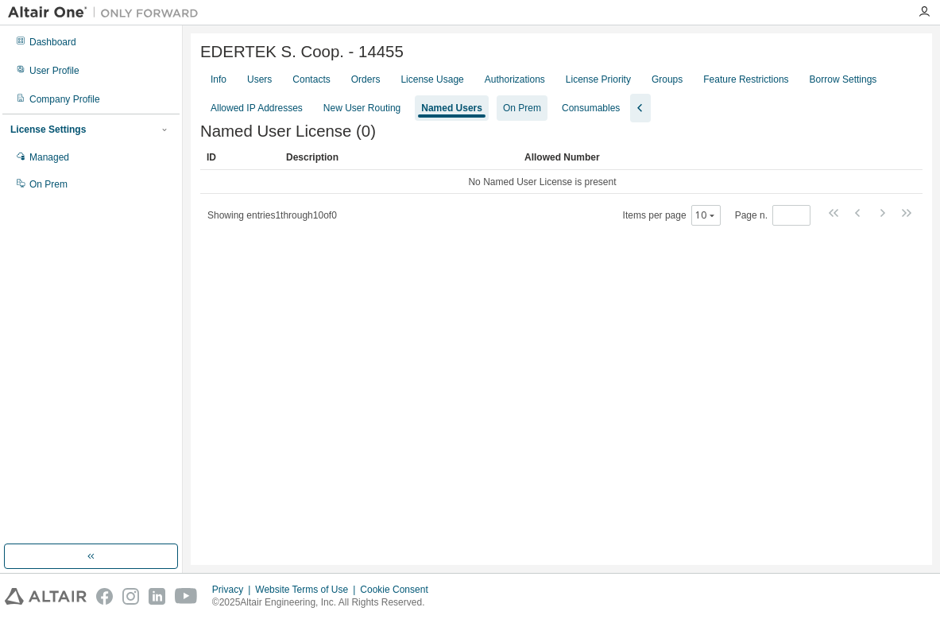
click at [504, 120] on div "On Prem" at bounding box center [521, 107] width 51 height 25
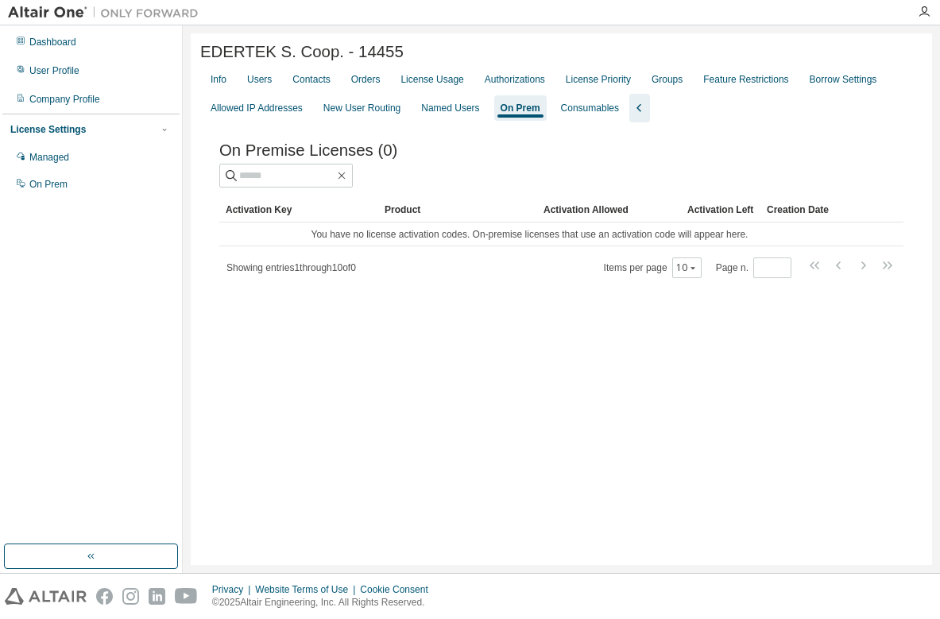
click at [639, 116] on icon "button" at bounding box center [639, 107] width 19 height 19
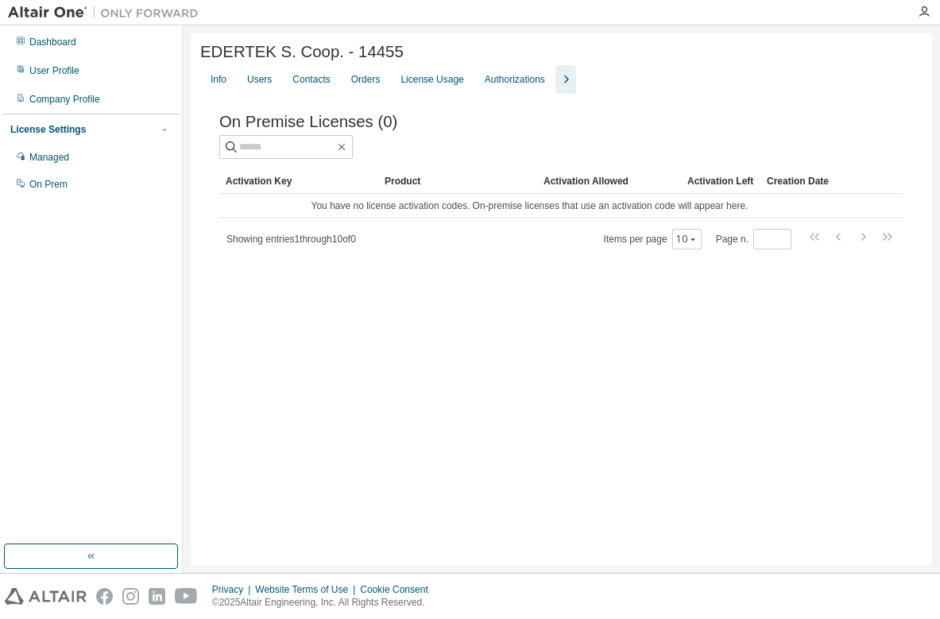
click at [564, 87] on icon "button" at bounding box center [565, 79] width 19 height 19
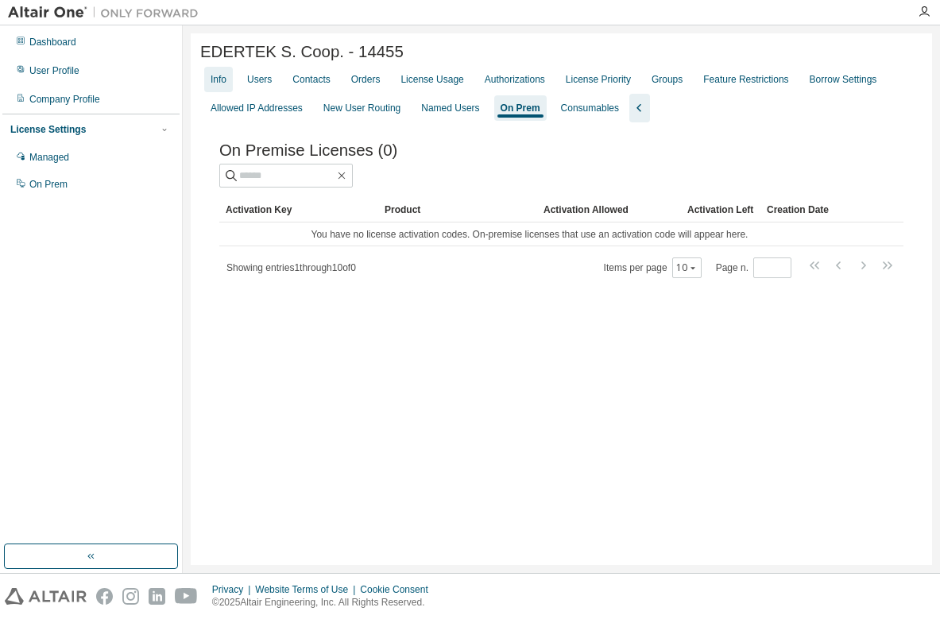
click at [209, 87] on div "Info" at bounding box center [218, 79] width 29 height 25
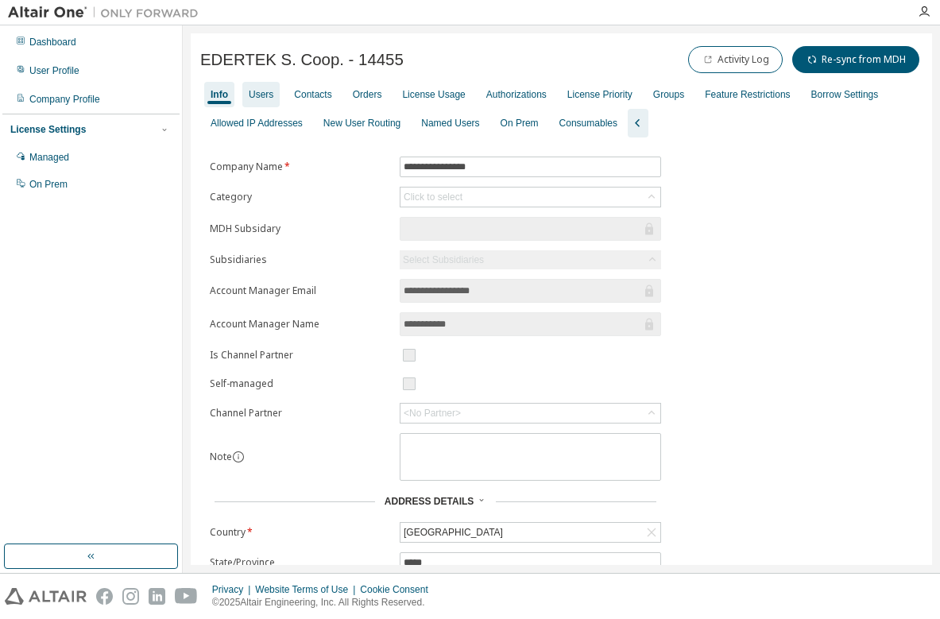
click at [256, 95] on div "Users" at bounding box center [261, 94] width 25 height 13
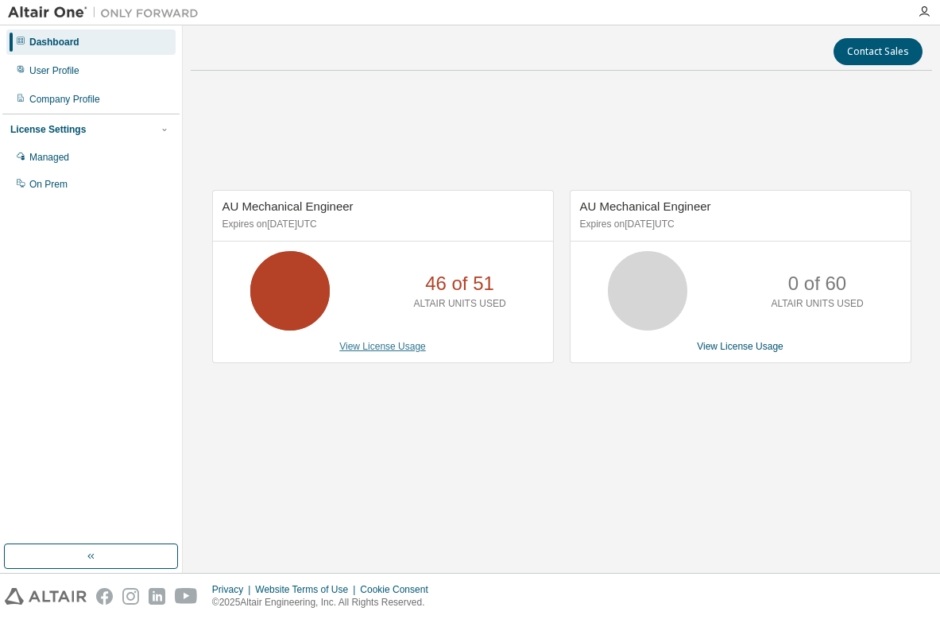
click at [372, 348] on link "View License Usage" at bounding box center [382, 346] width 87 height 11
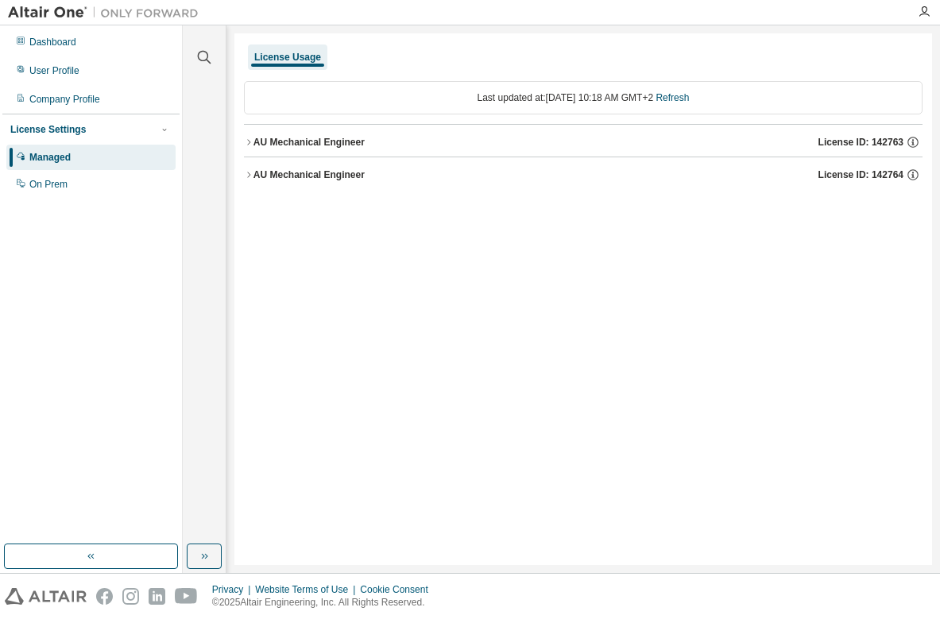
click at [248, 172] on icon "button" at bounding box center [248, 175] width 3 height 6
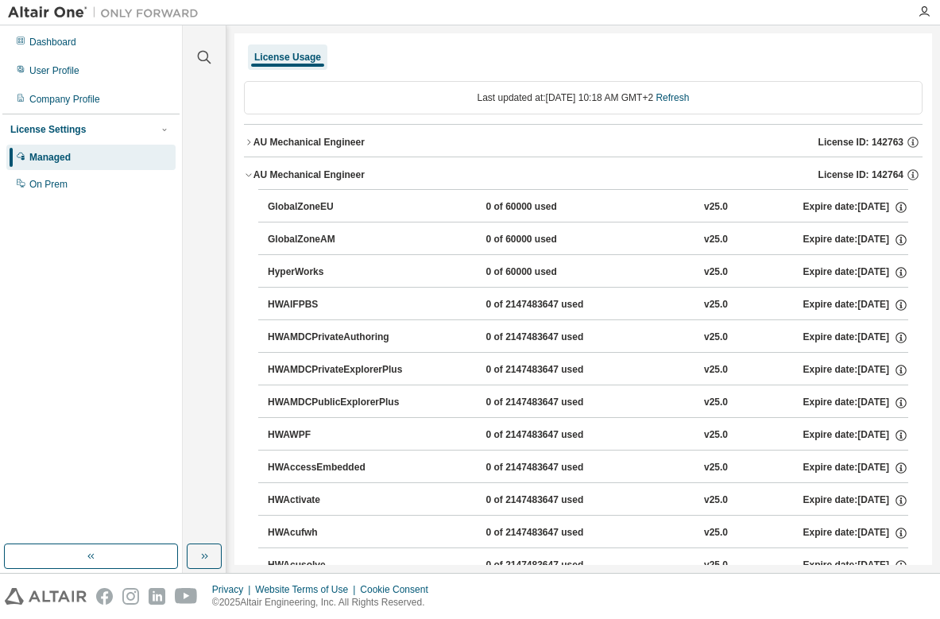
click at [519, 207] on div "0 of 60000 used" at bounding box center [556, 207] width 143 height 14
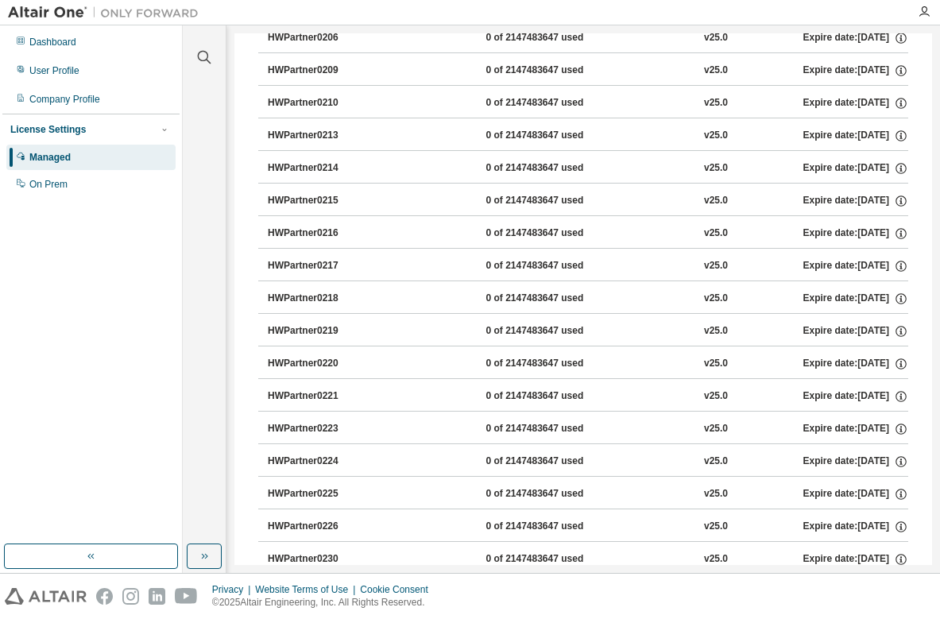
scroll to position [11311, 0]
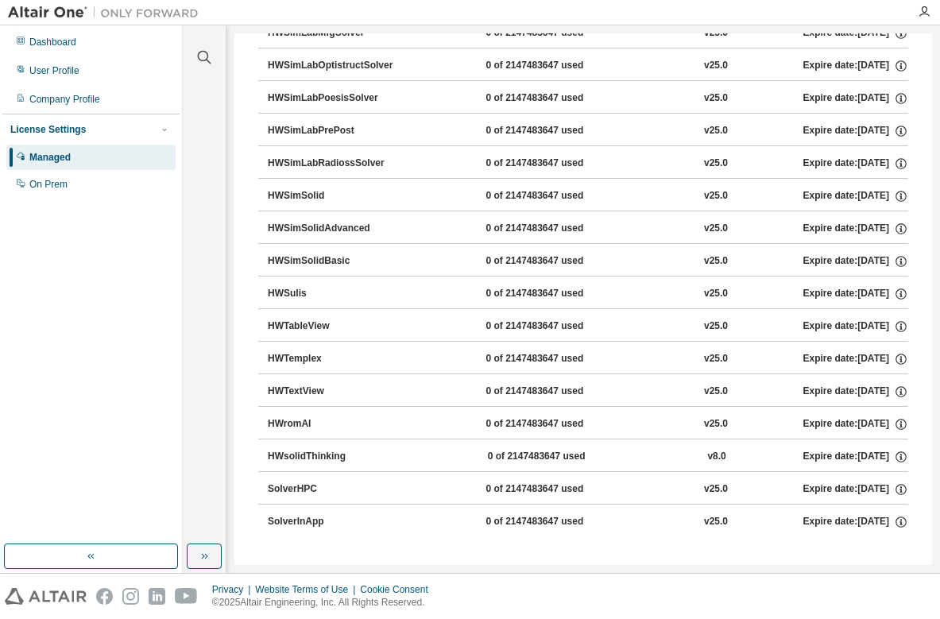
click at [539, 523] on div "0 of 2147483647 used" at bounding box center [556, 522] width 143 height 14
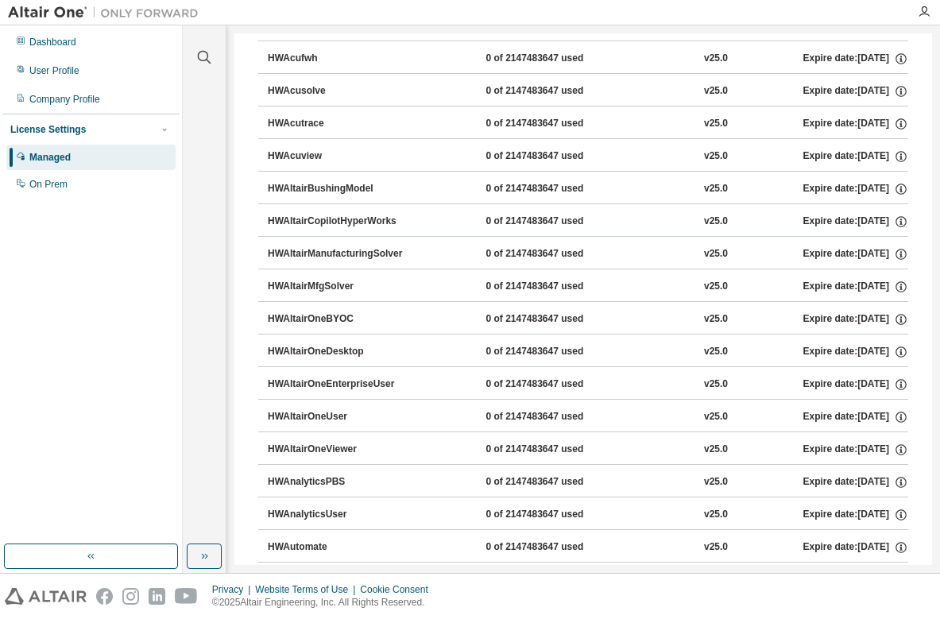
scroll to position [0, 0]
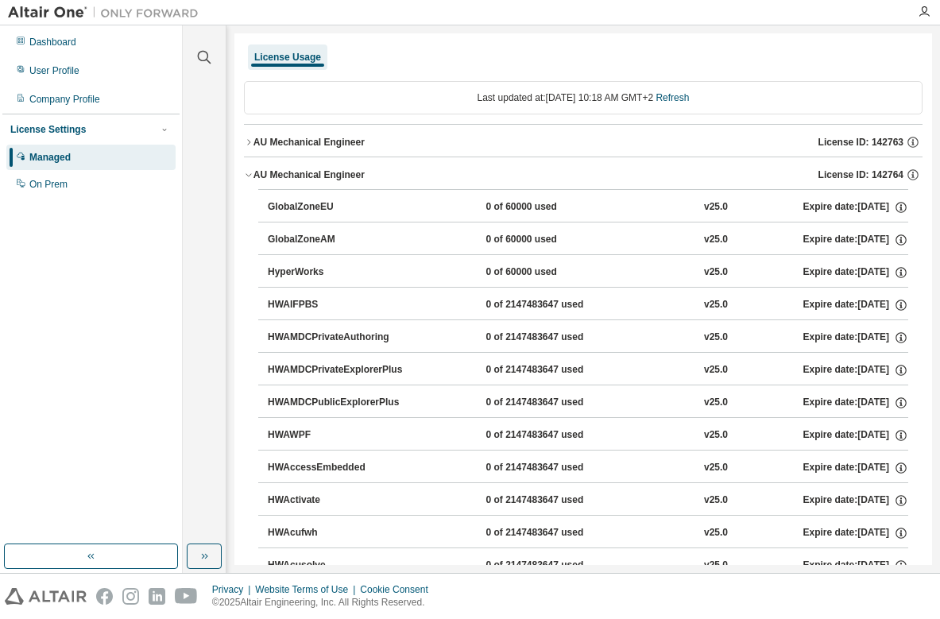
click at [248, 144] on icon "button" at bounding box center [249, 142] width 10 height 10
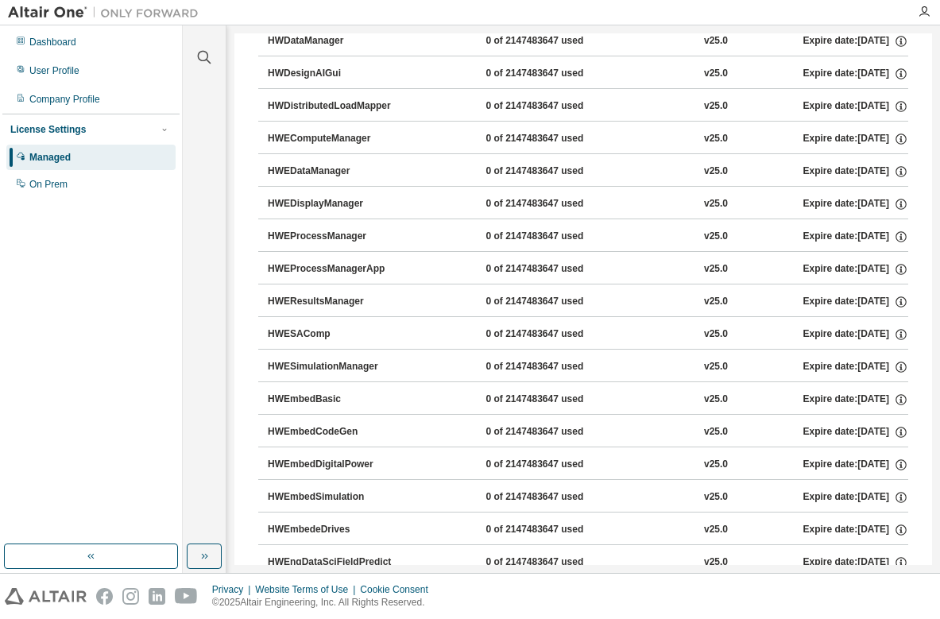
scroll to position [9055, 0]
